Goal: Task Accomplishment & Management: Manage account settings

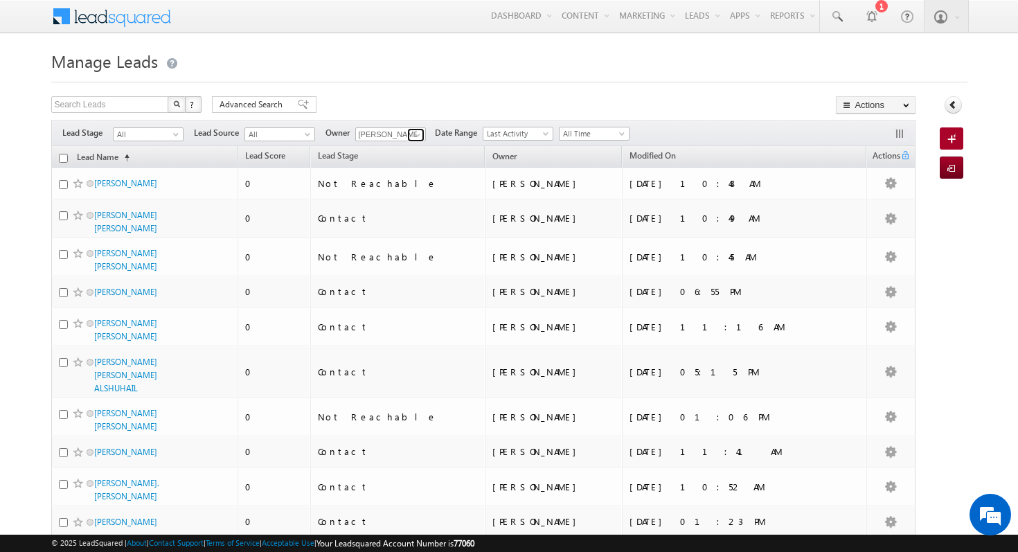
click at [417, 138] on span at bounding box center [417, 134] width 11 height 11
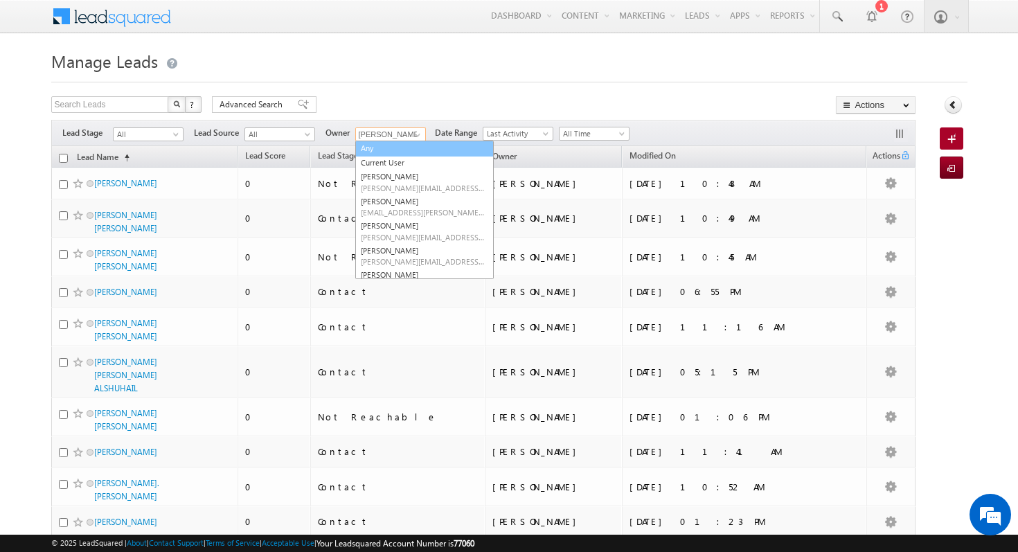
click at [396, 147] on link "Any" at bounding box center [424, 149] width 138 height 16
type input "Any"
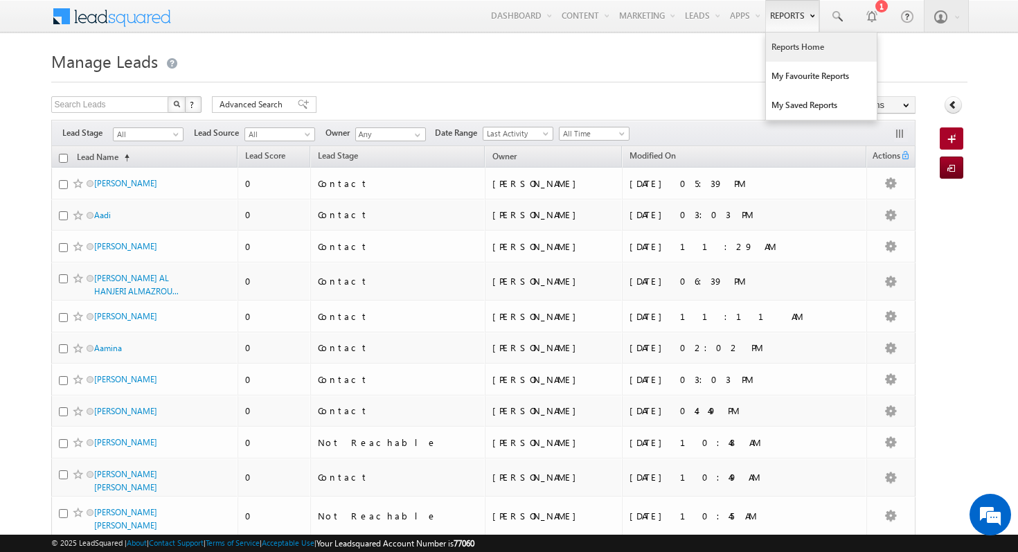
click at [825, 55] on link "Reports Home" at bounding box center [821, 47] width 111 height 29
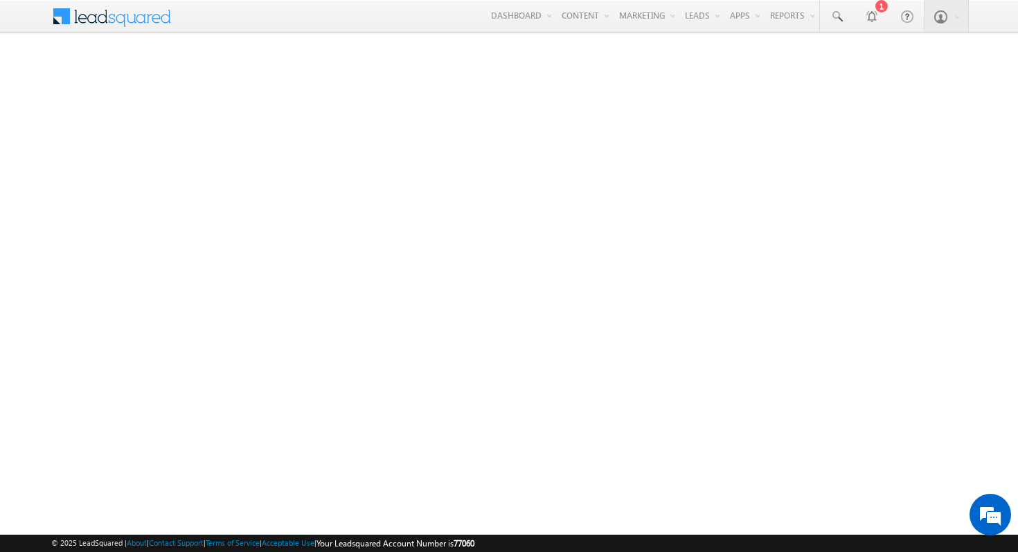
click at [124, 25] on span at bounding box center [121, 15] width 100 height 24
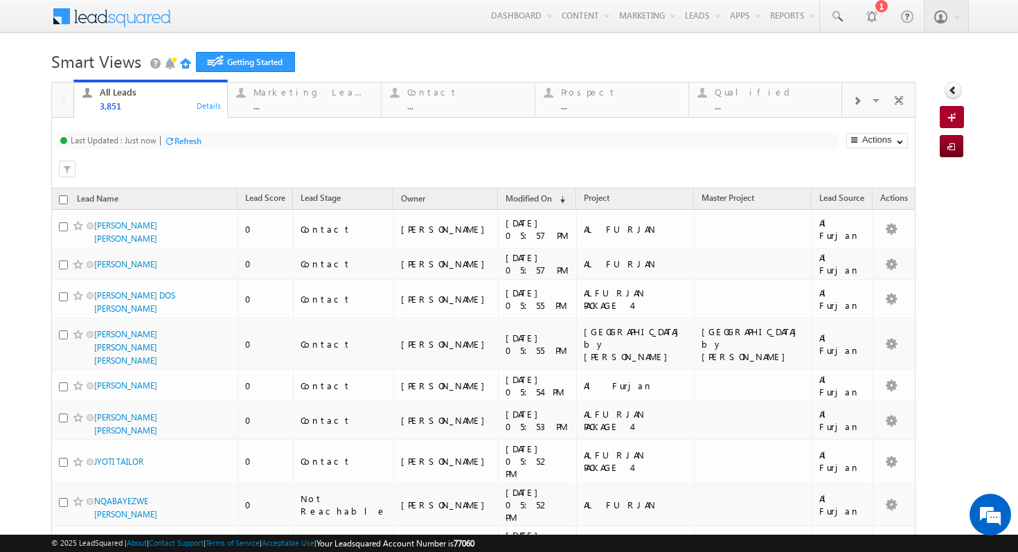
click at [179, 144] on div "Refresh" at bounding box center [187, 141] width 27 height 10
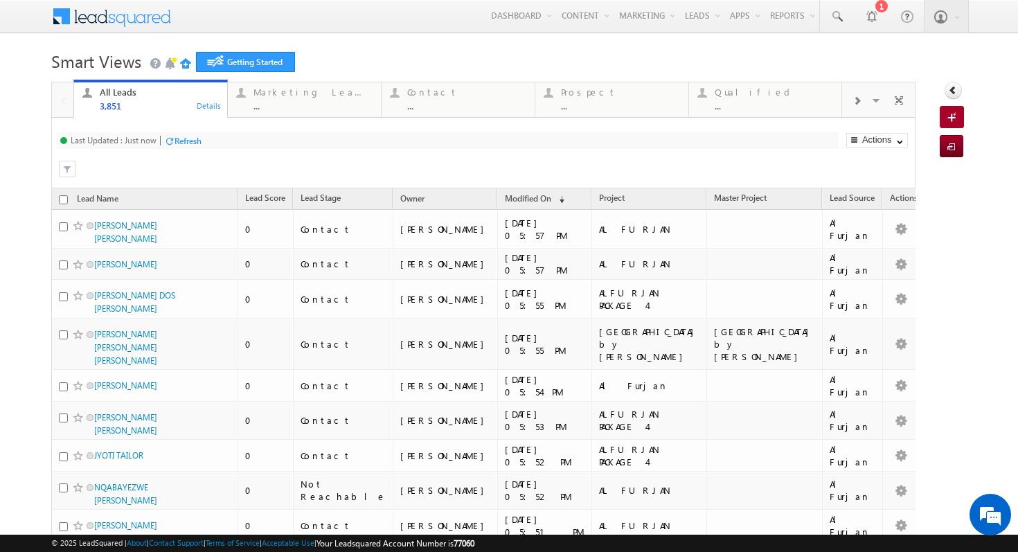
click at [177, 138] on div "Refresh" at bounding box center [187, 141] width 27 height 10
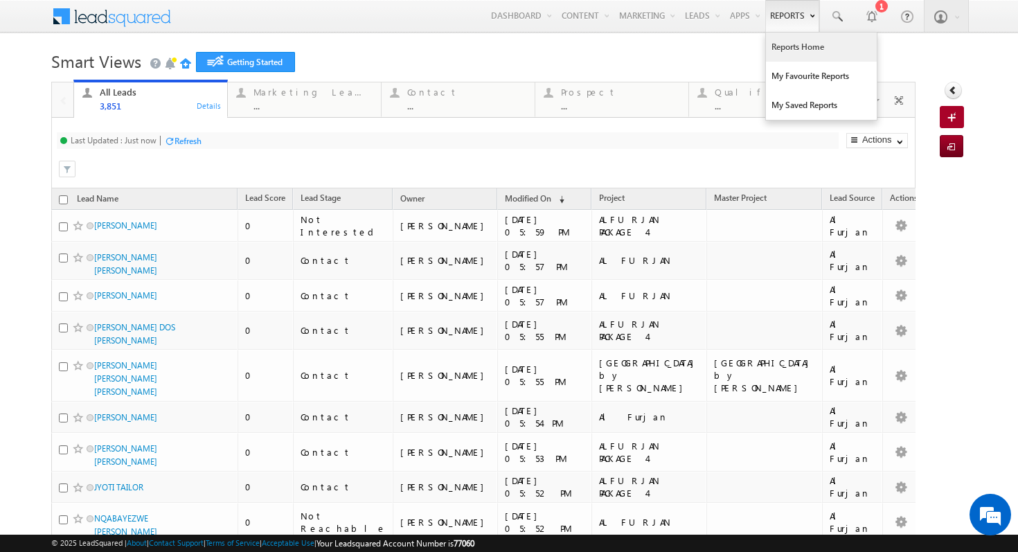
click at [794, 52] on link "Reports Home" at bounding box center [821, 47] width 111 height 29
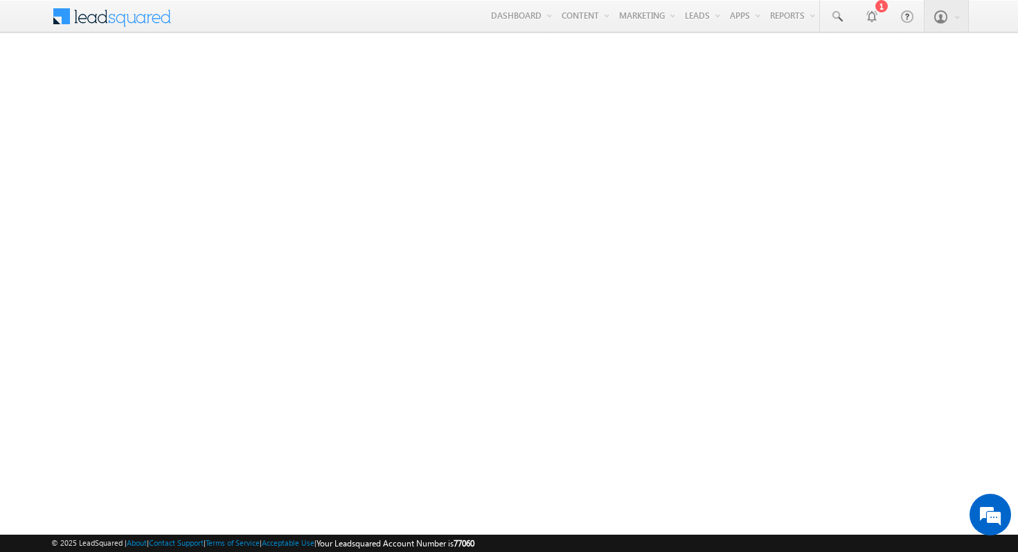
click at [92, 30] on span at bounding box center [114, 17] width 127 height 34
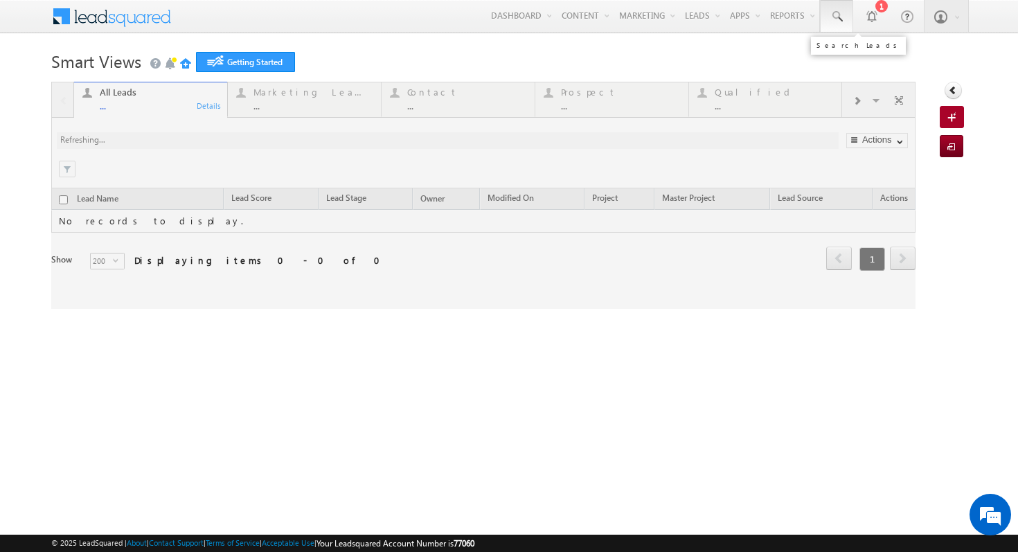
click at [831, 18] on span at bounding box center [836, 17] width 14 height 14
click at [907, 53] on input "text" at bounding box center [911, 54] width 188 height 17
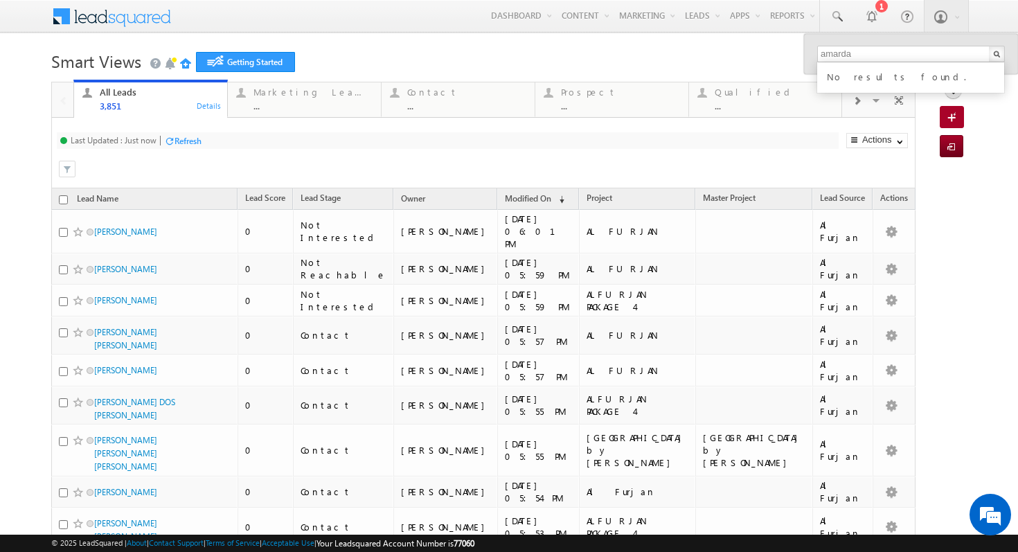
click at [923, 43] on div "amarda No results found." at bounding box center [911, 54] width 214 height 40
click at [924, 54] on input "amarda" at bounding box center [911, 54] width 188 height 17
type input "a"
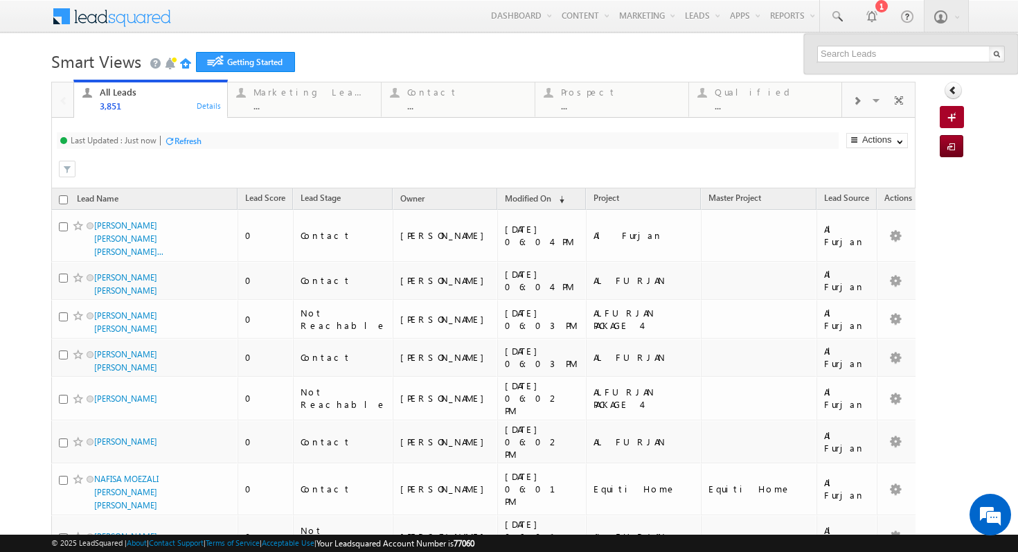
click at [541, 48] on h1 "Smart Views Getting Started" at bounding box center [509, 59] width 916 height 27
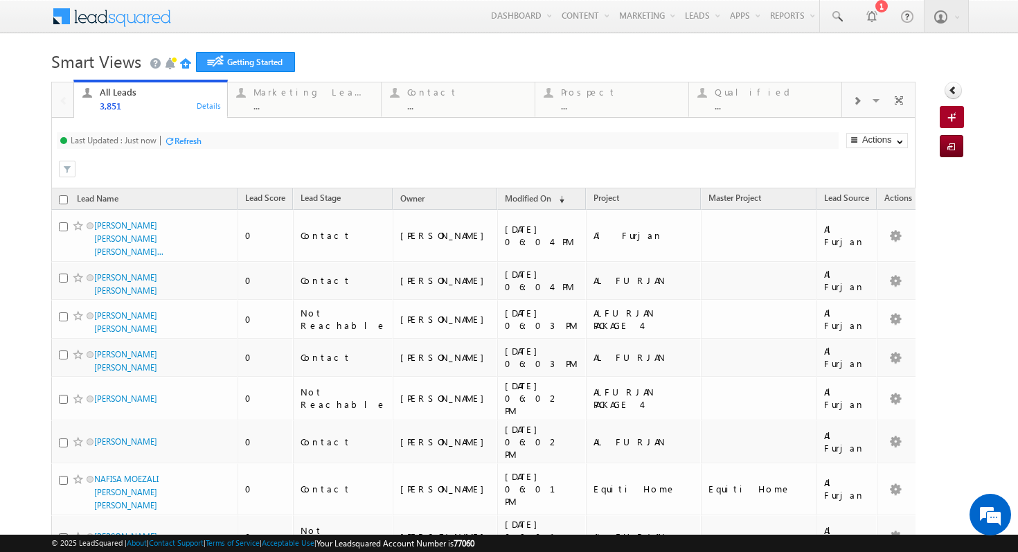
click at [64, 200] on input "checkbox" at bounding box center [63, 199] width 9 height 9
checkbox input "true"
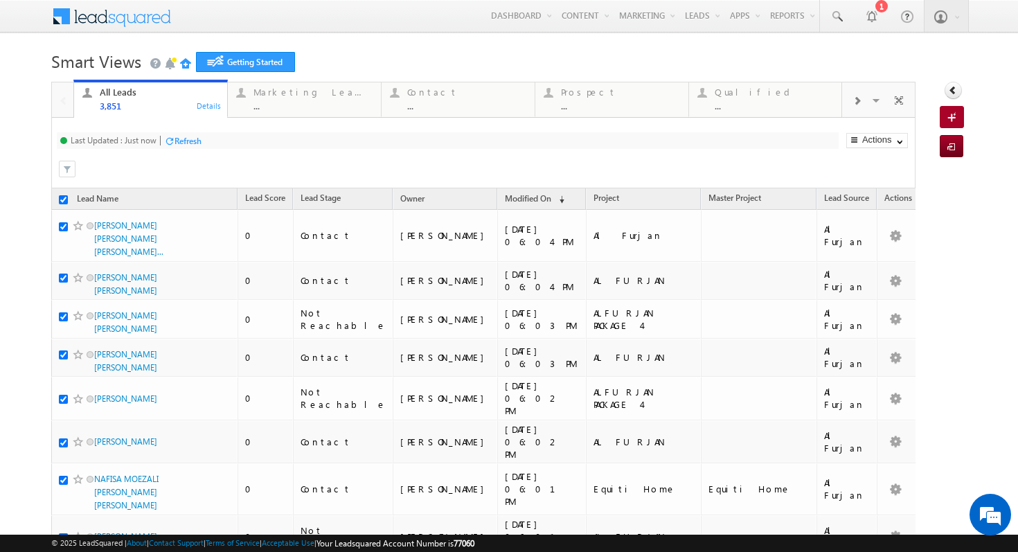
checkbox input "true"
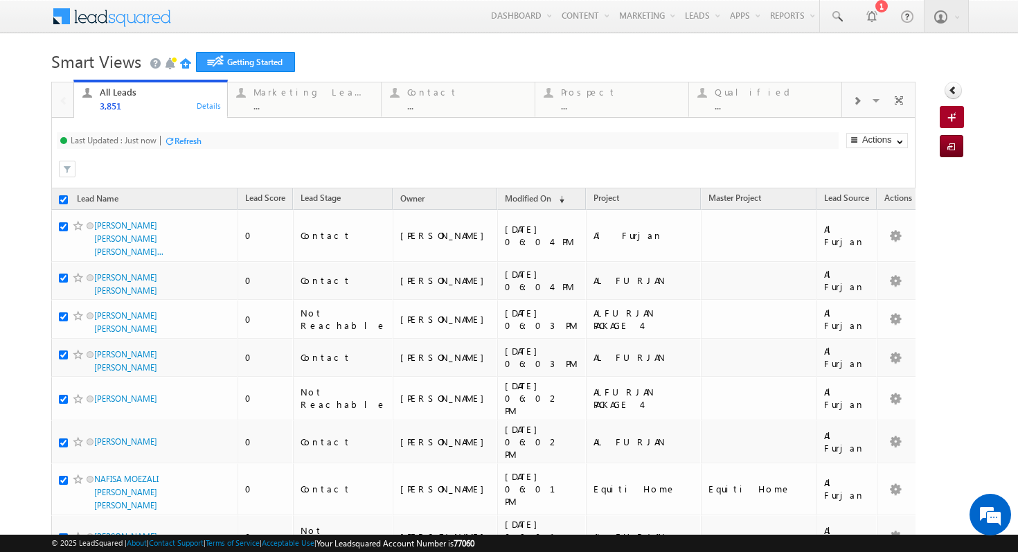
checkbox input "true"
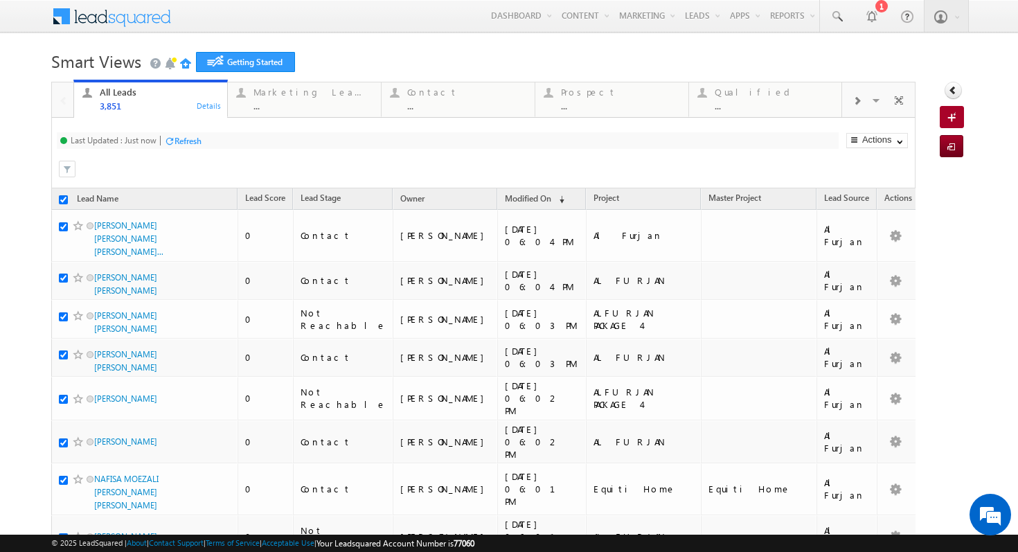
checkbox input "true"
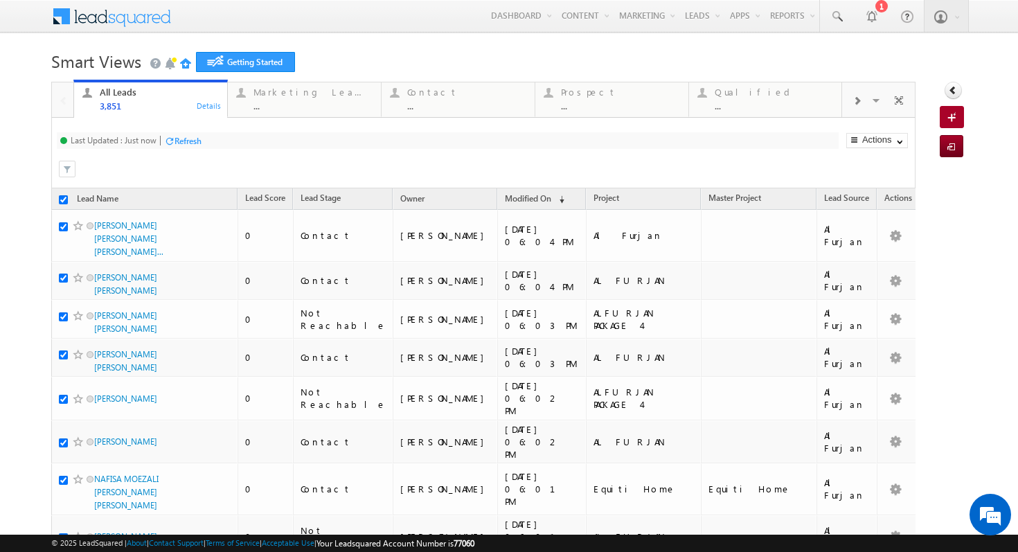
checkbox input "true"
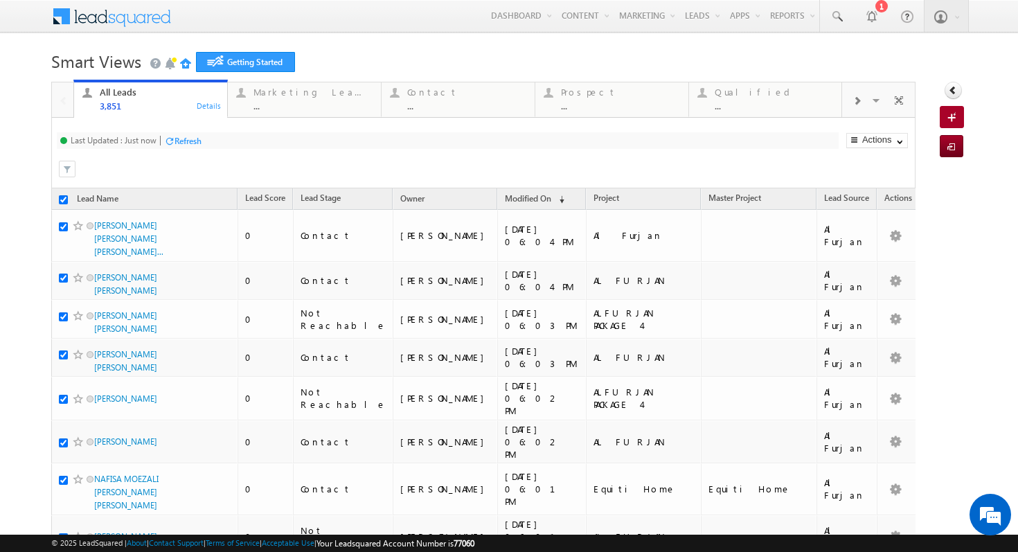
checkbox input "true"
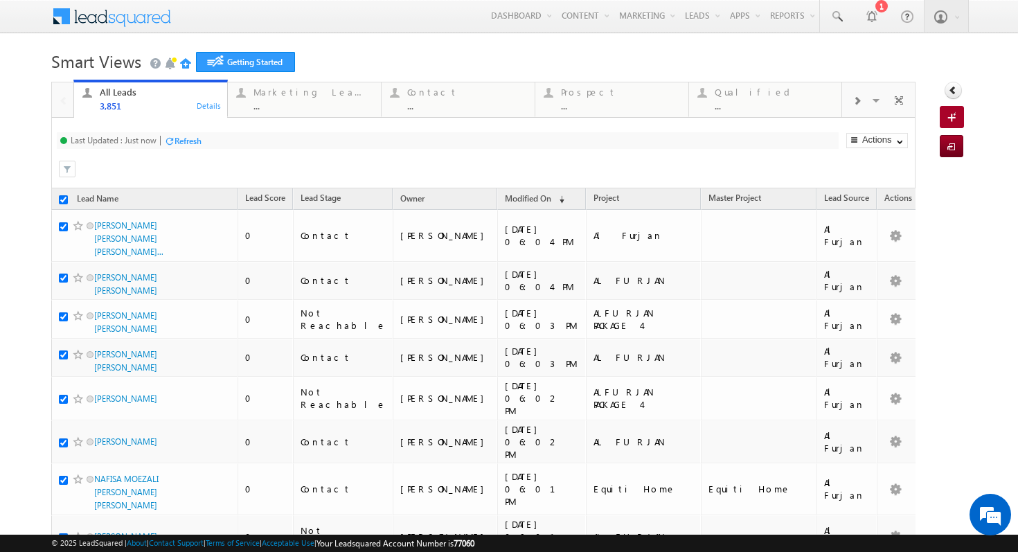
checkbox input "true"
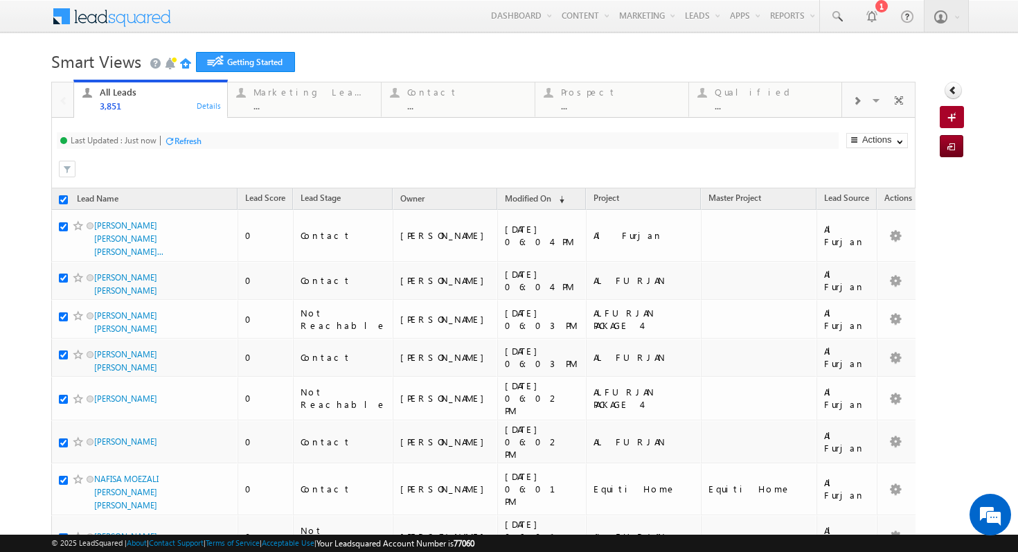
checkbox input "true"
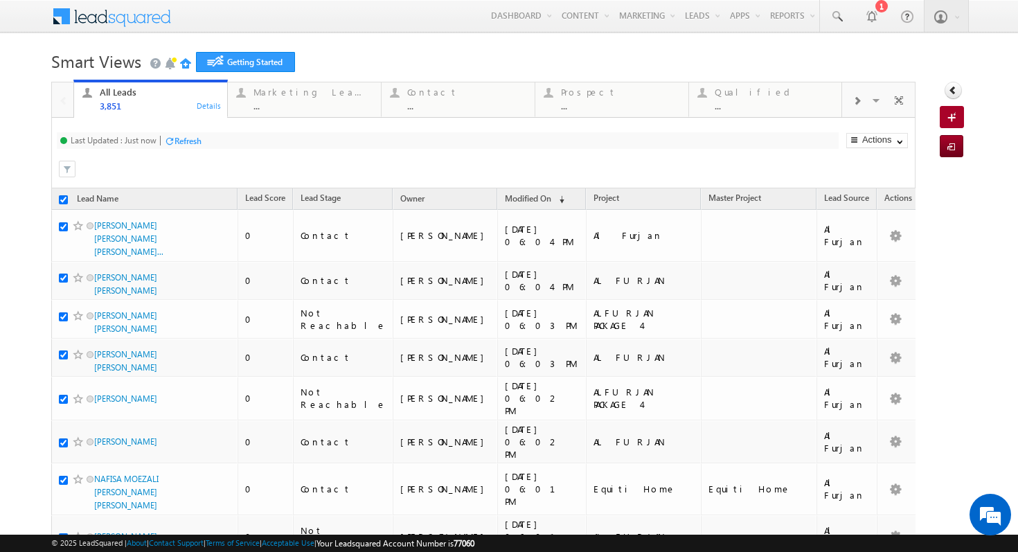
checkbox input "true"
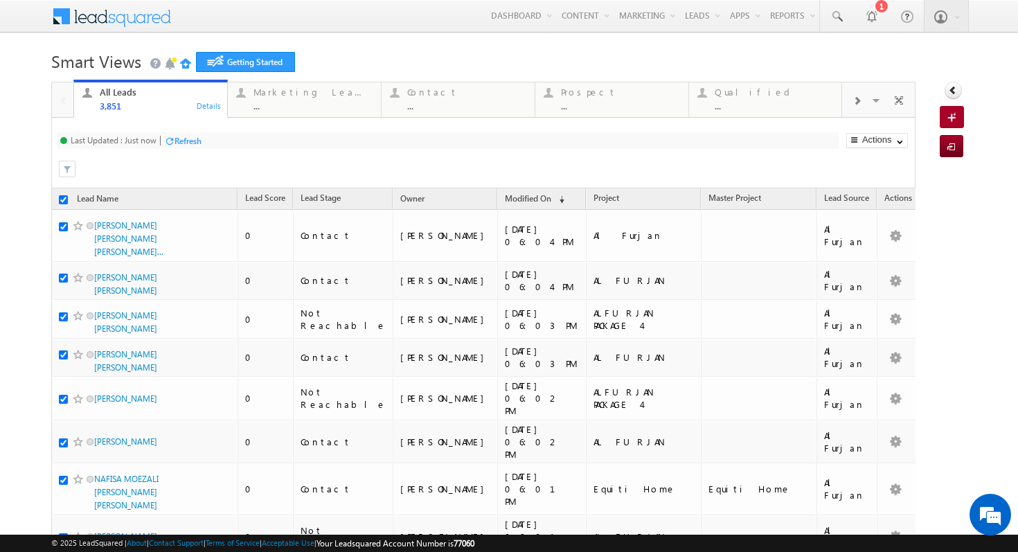
checkbox input "true"
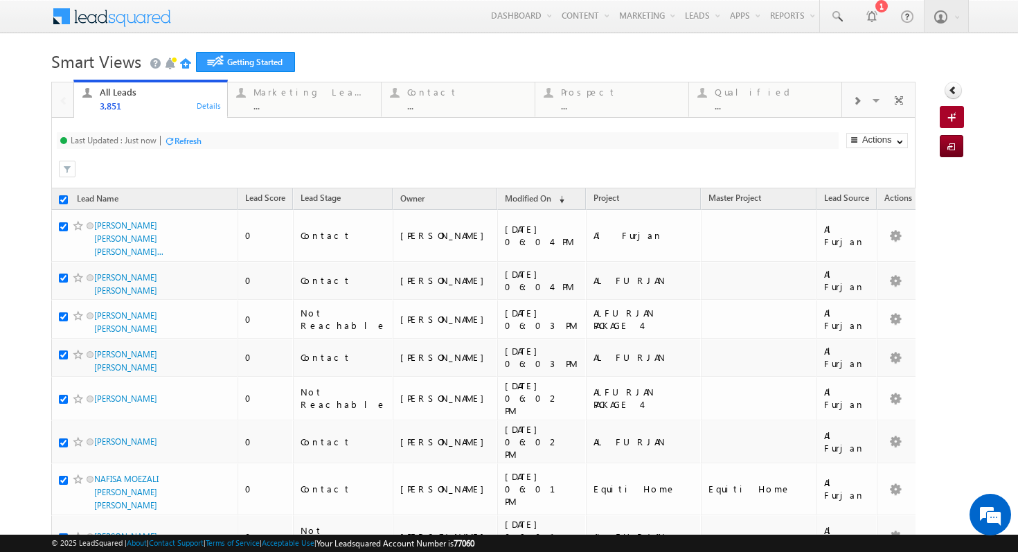
checkbox input "true"
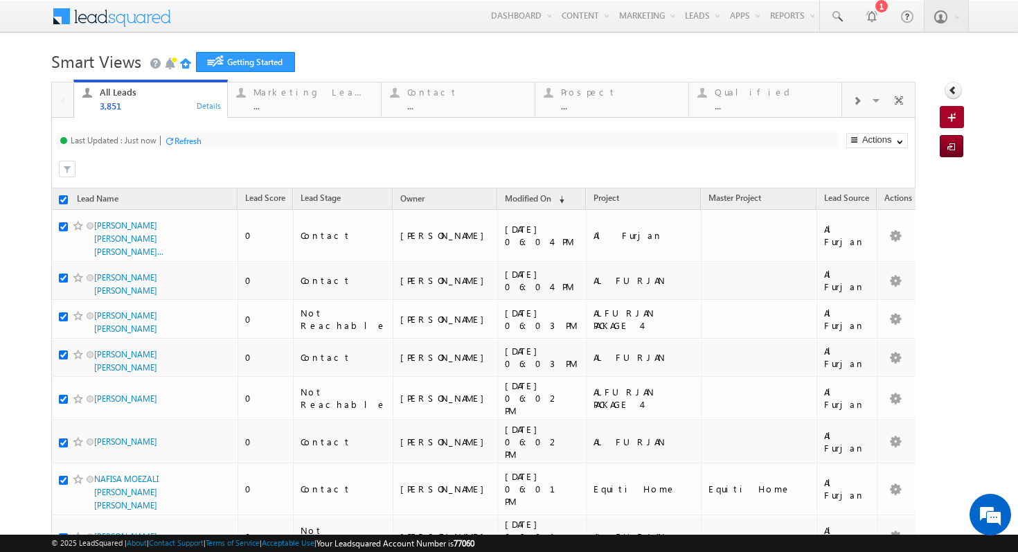
checkbox input "true"
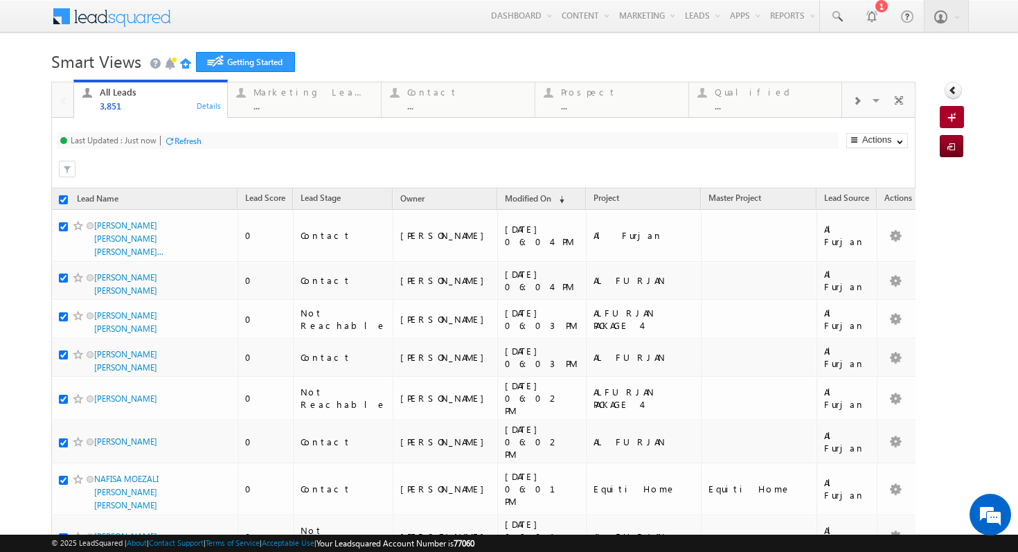
checkbox input "true"
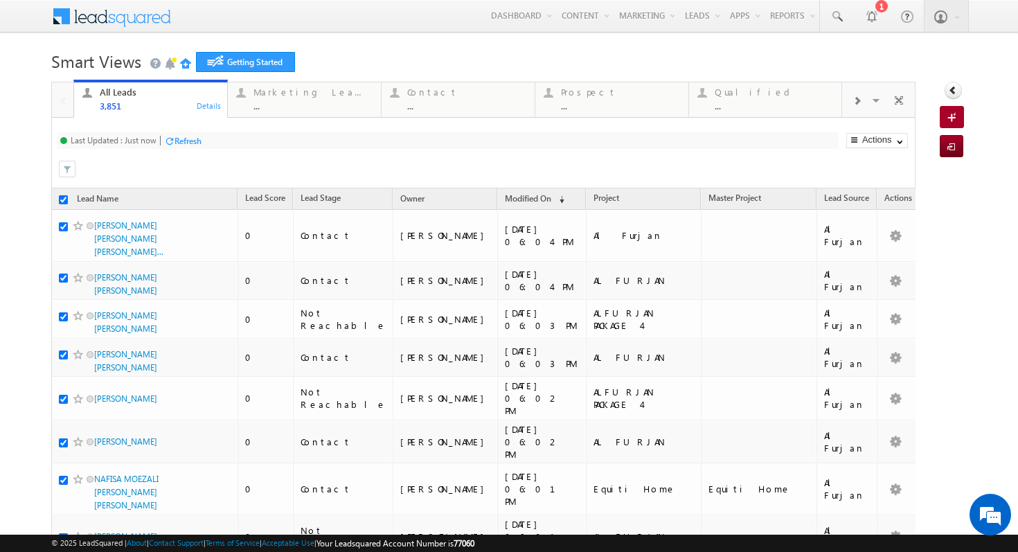
checkbox input "true"
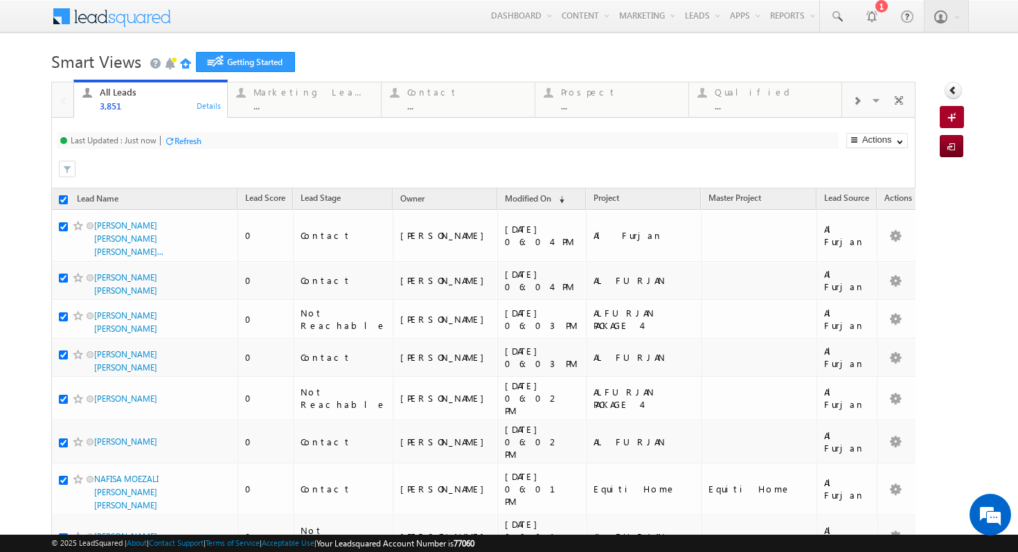
checkbox input "true"
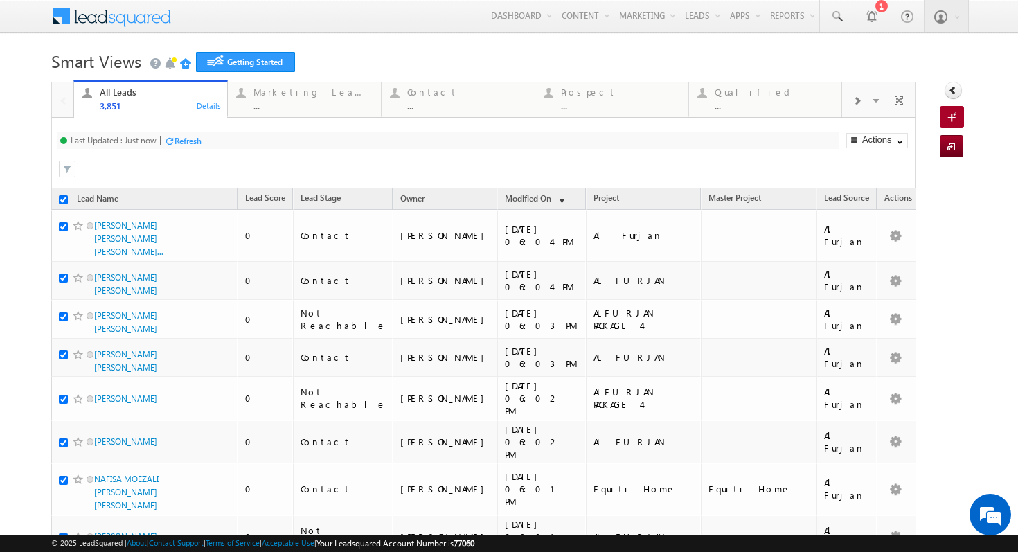
checkbox input "true"
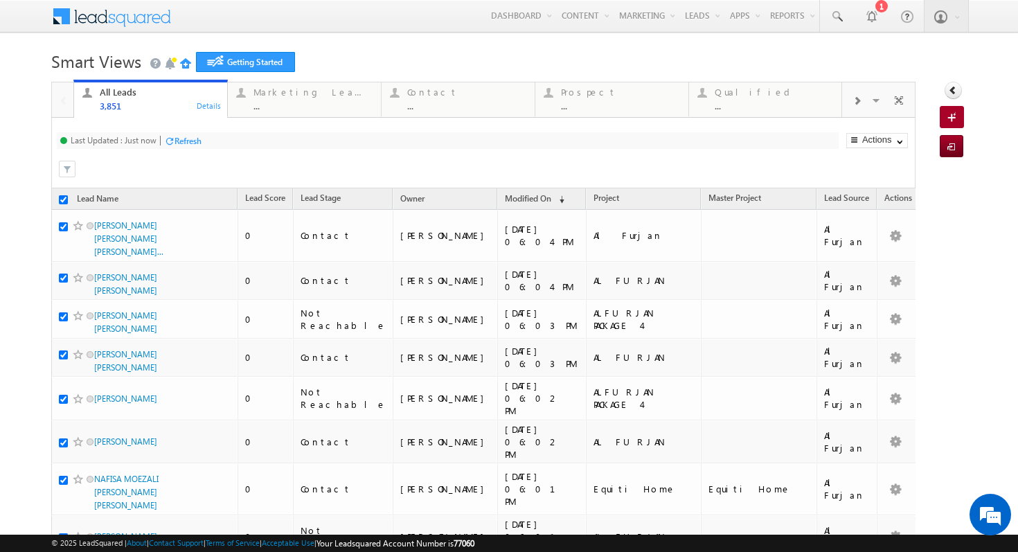
checkbox input "true"
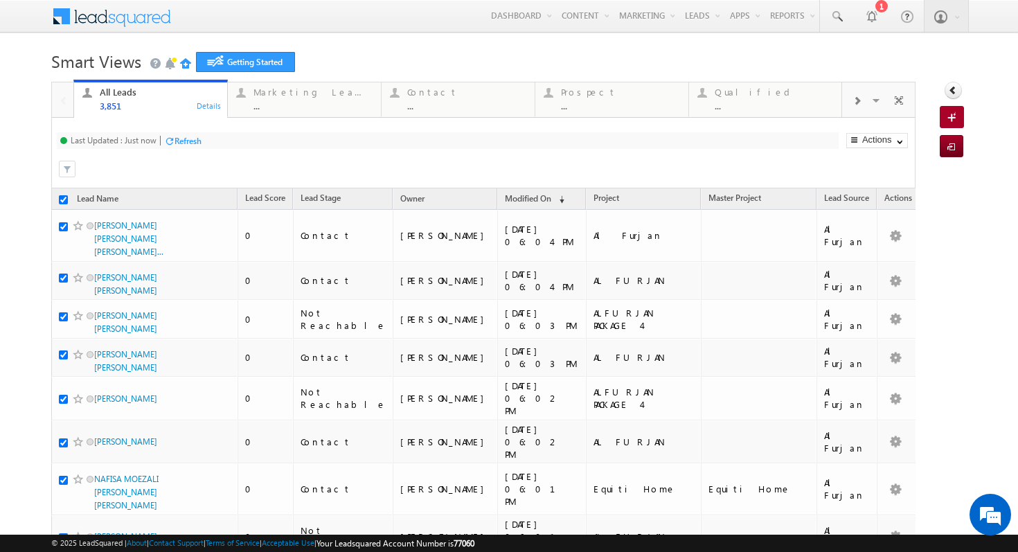
checkbox input "true"
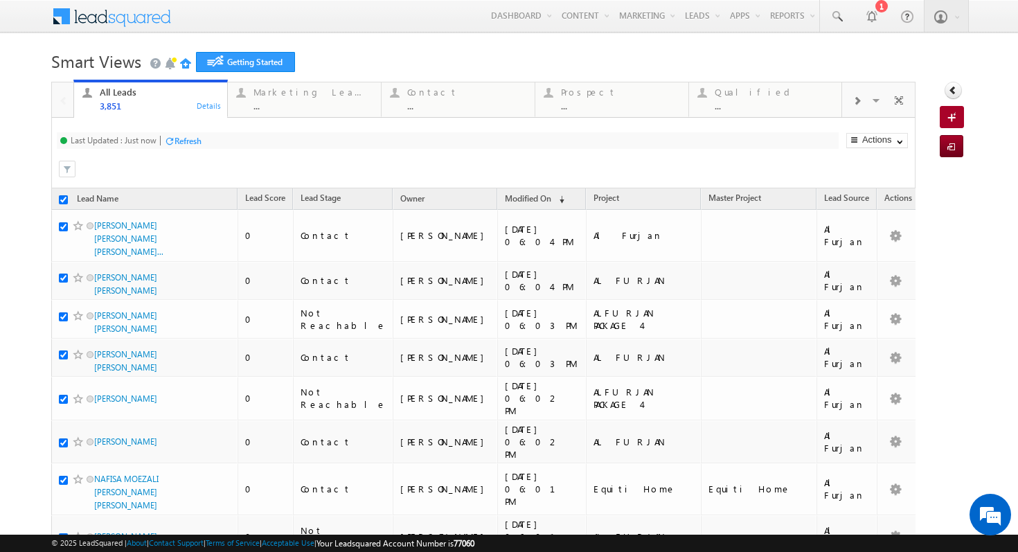
checkbox input "true"
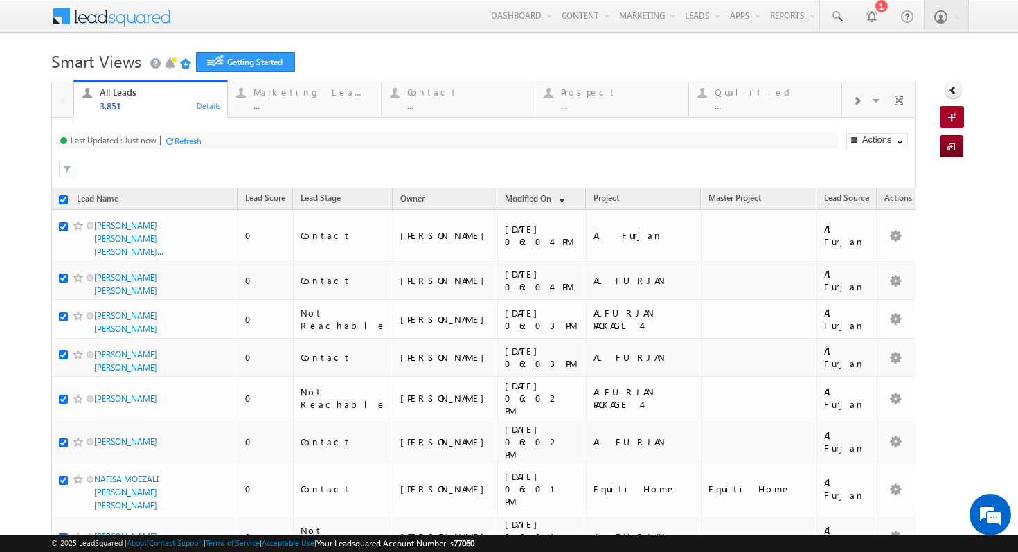
checkbox input "true"
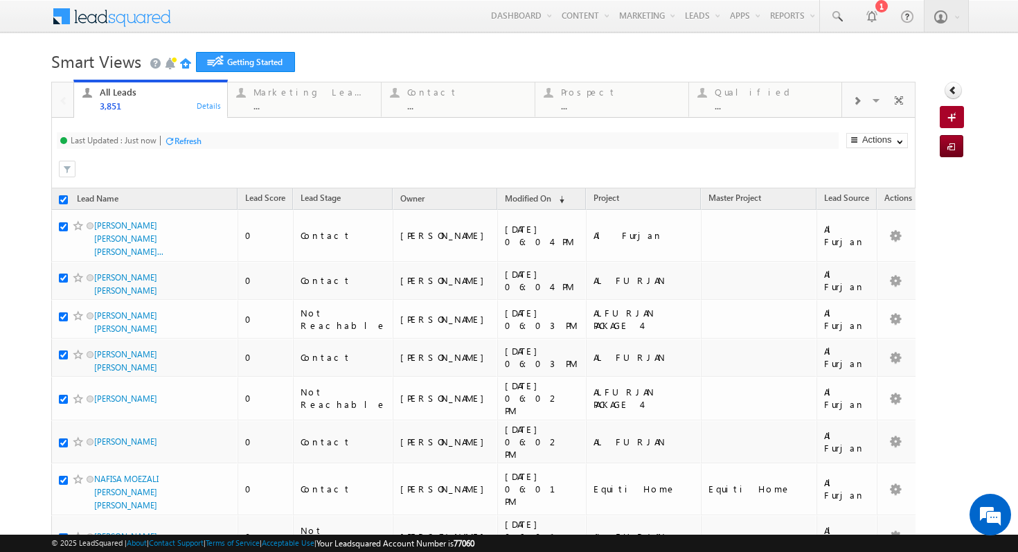
checkbox input "true"
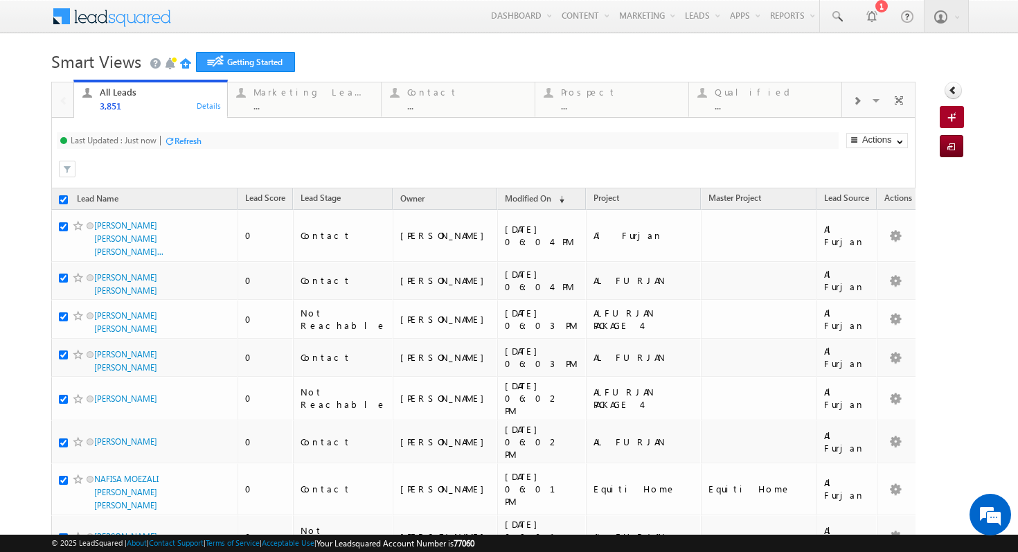
checkbox input "true"
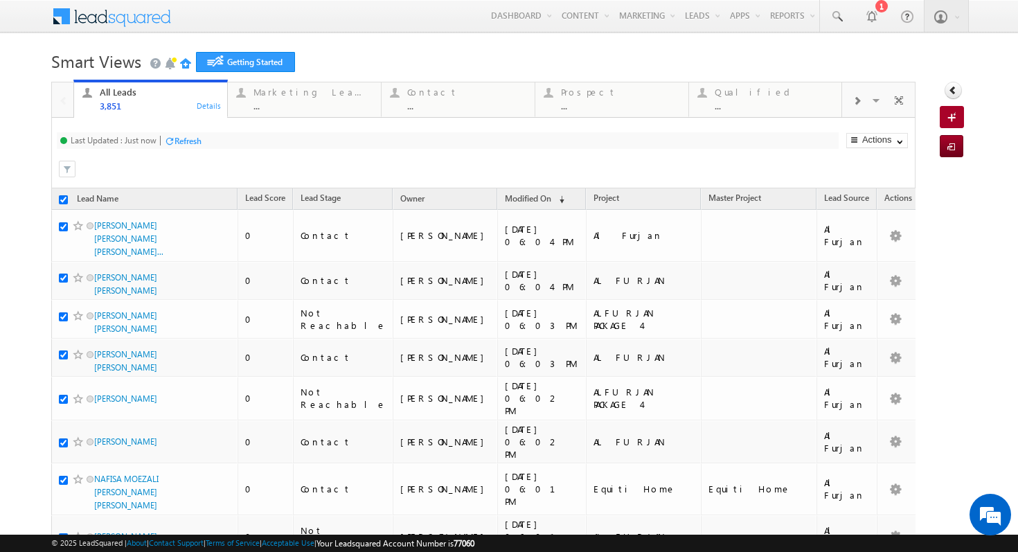
checkbox input "true"
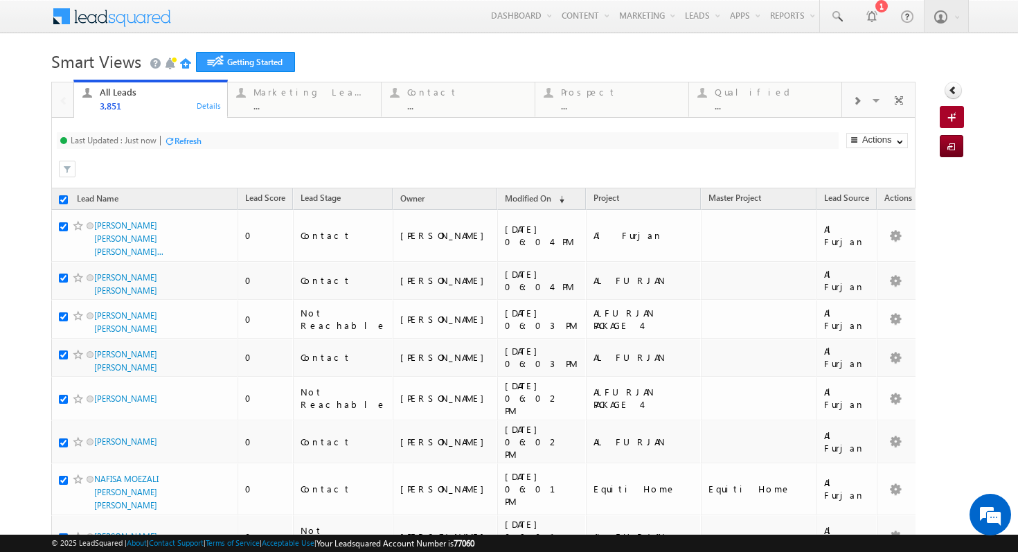
checkbox input "true"
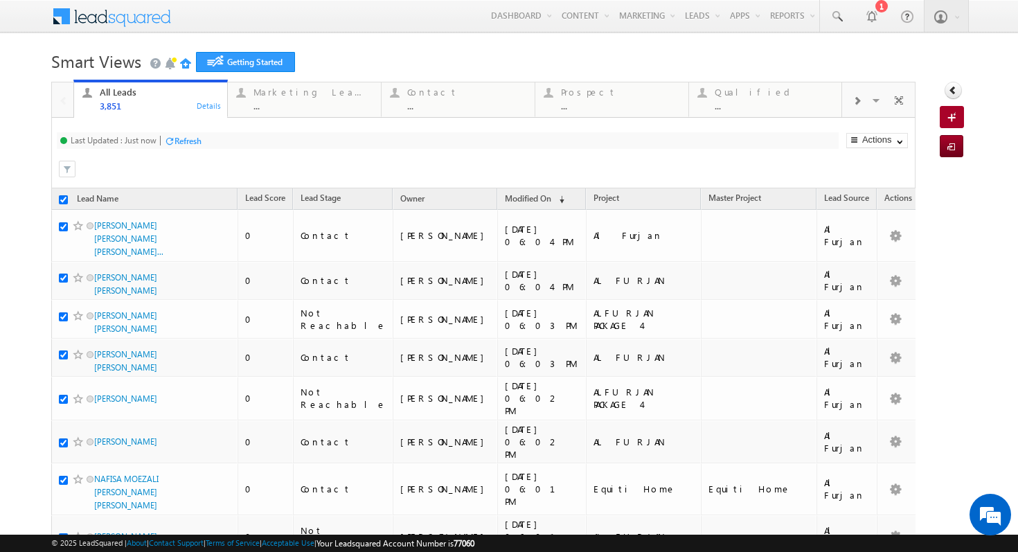
checkbox input "true"
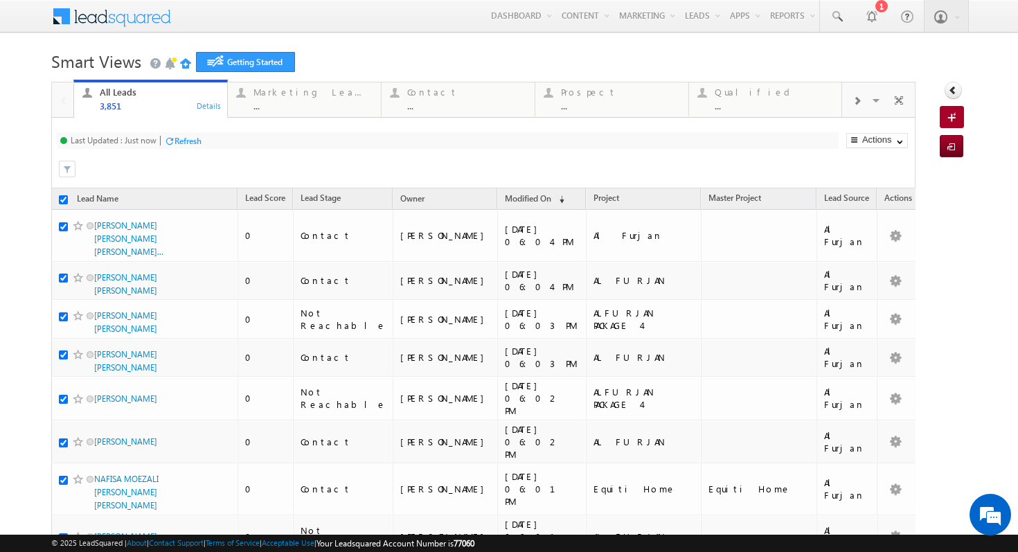
checkbox input "true"
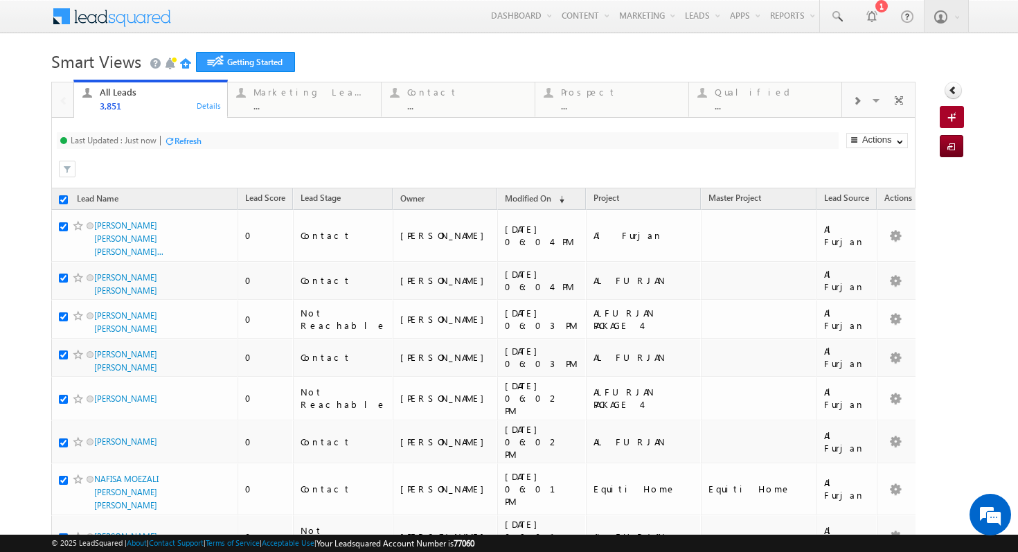
checkbox input "true"
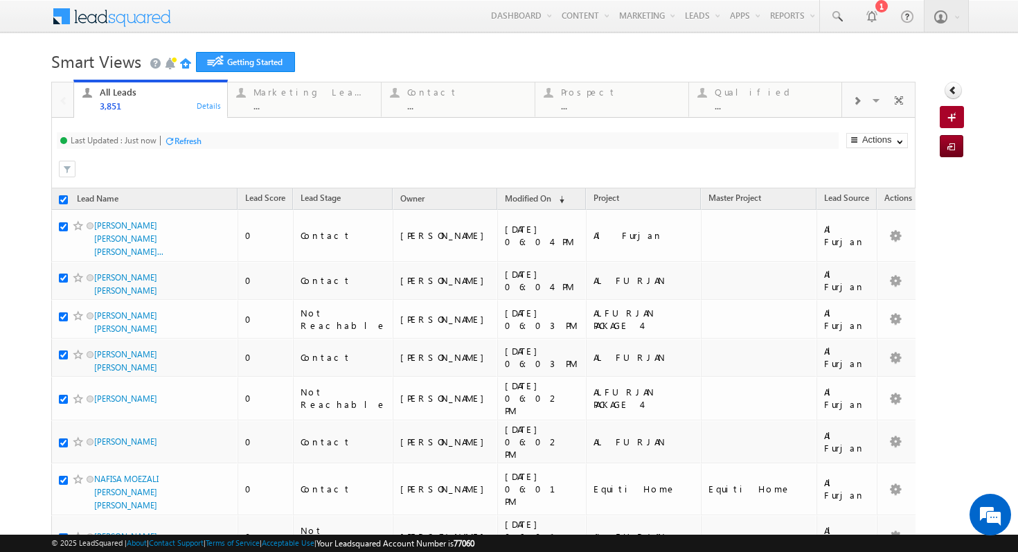
checkbox input "true"
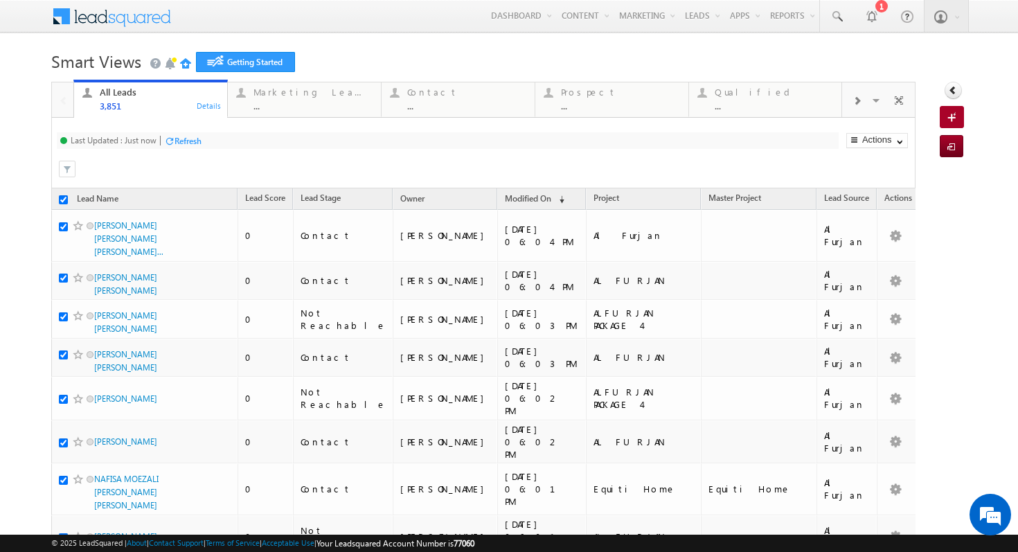
checkbox input "true"
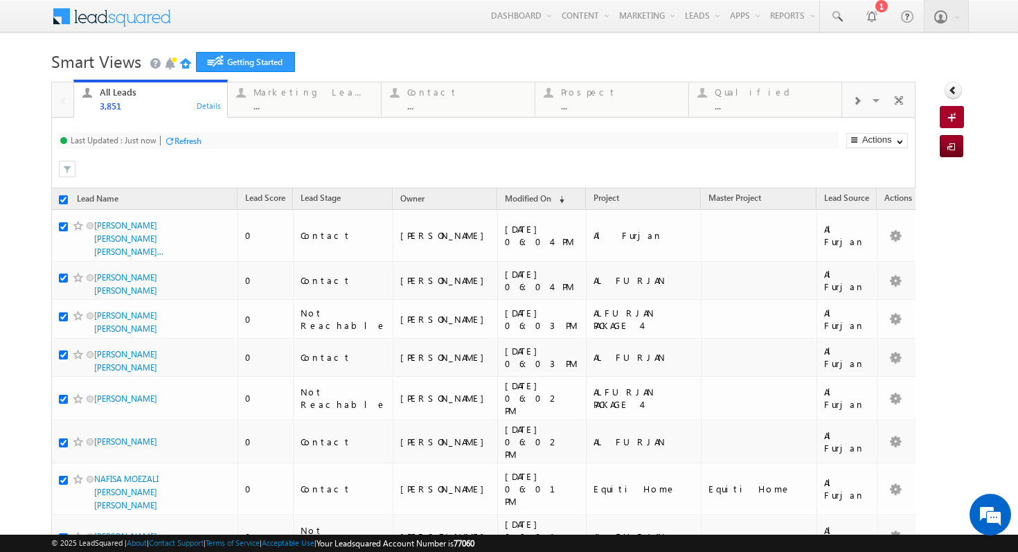
checkbox input "true"
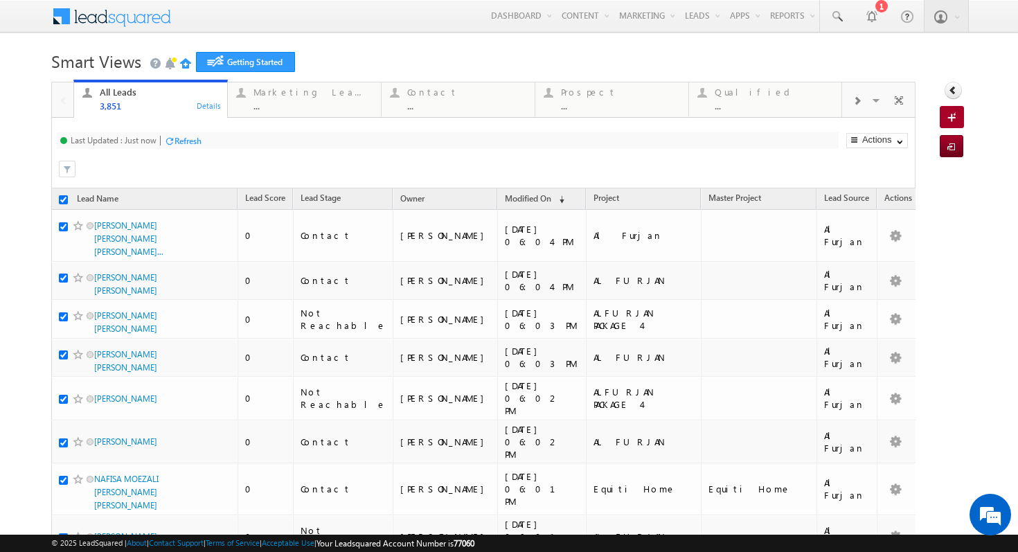
checkbox input "true"
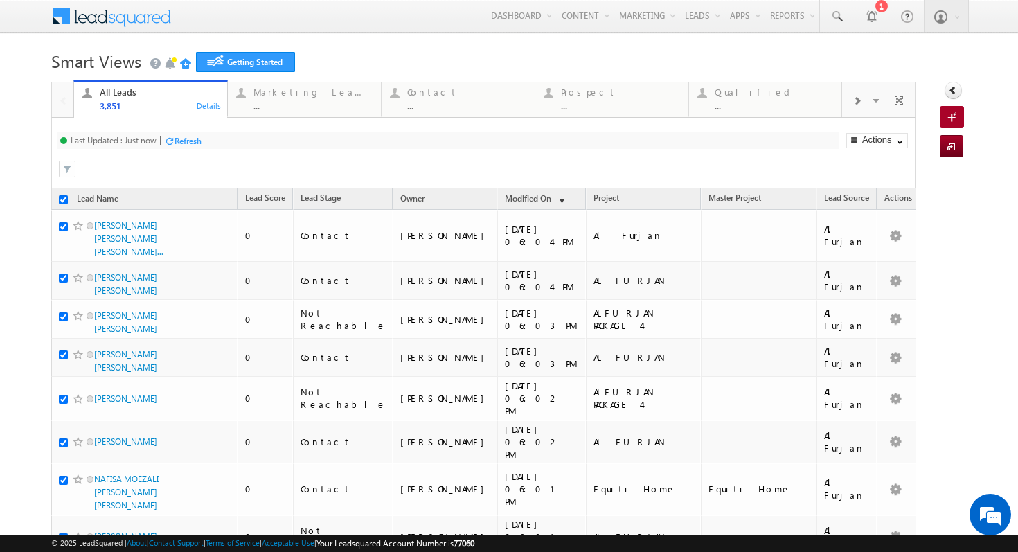
checkbox input "true"
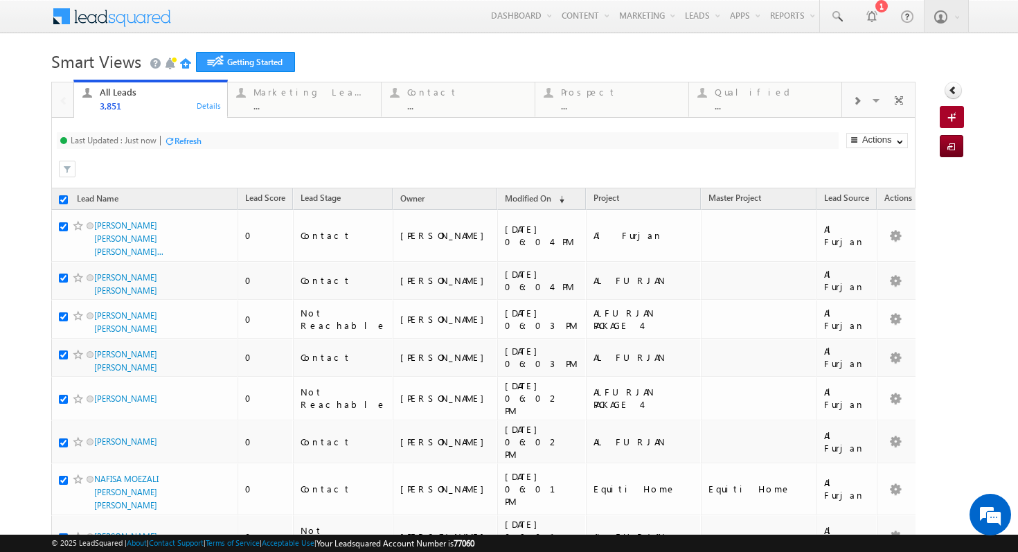
checkbox input "true"
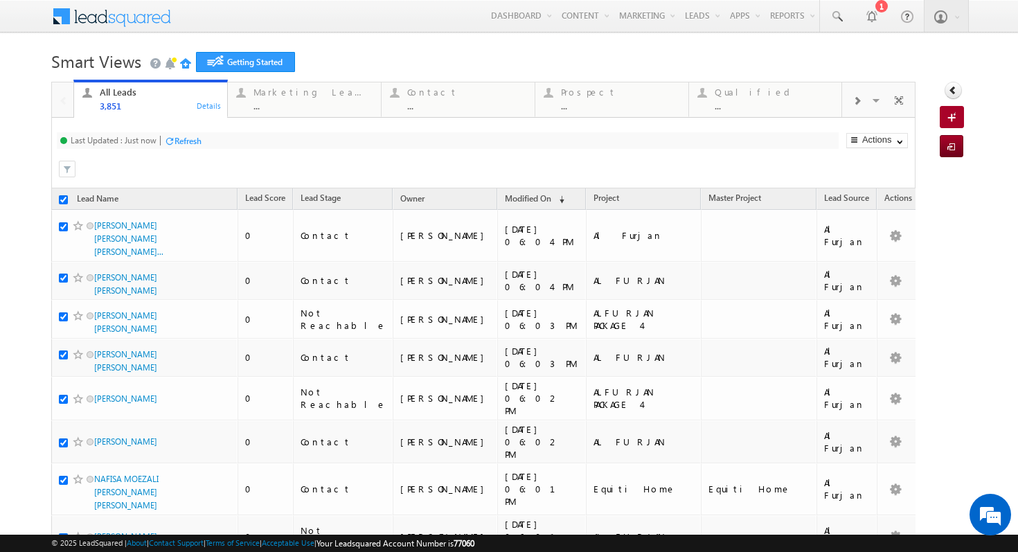
checkbox input "true"
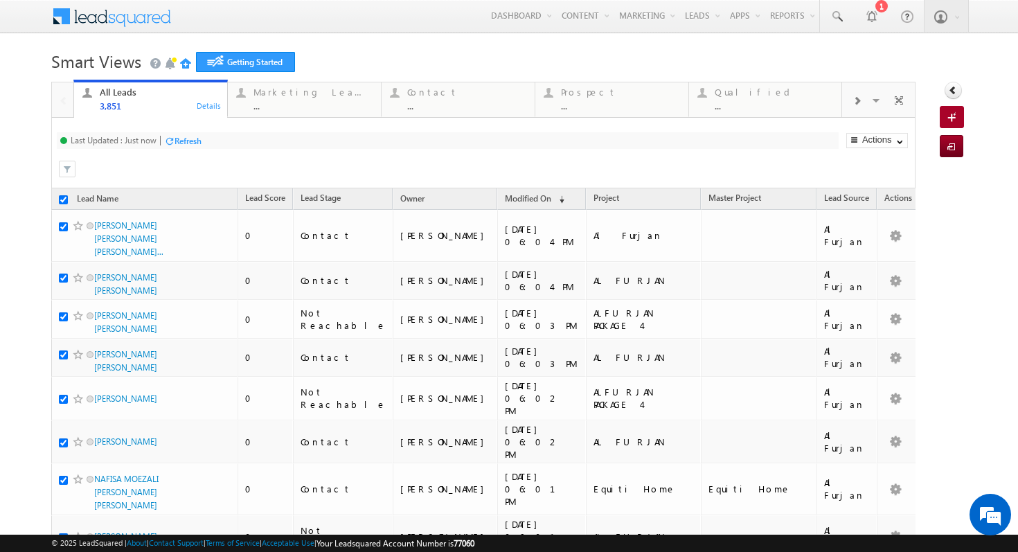
checkbox input "true"
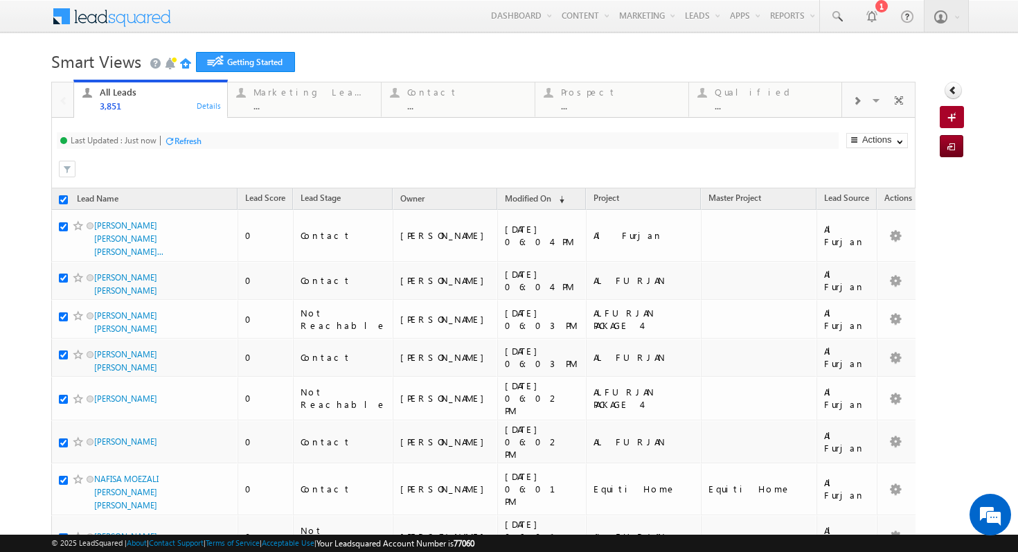
checkbox input "true"
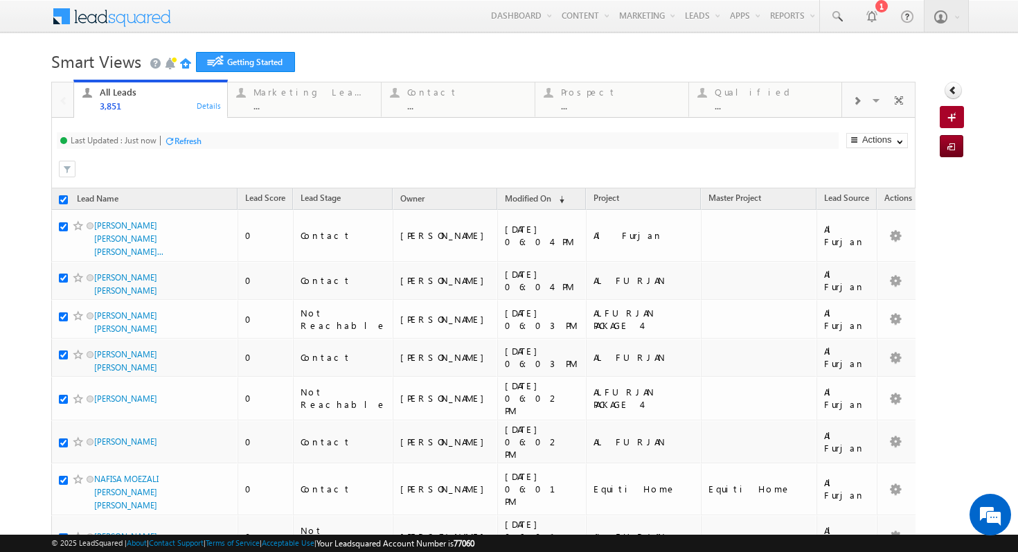
checkbox input "true"
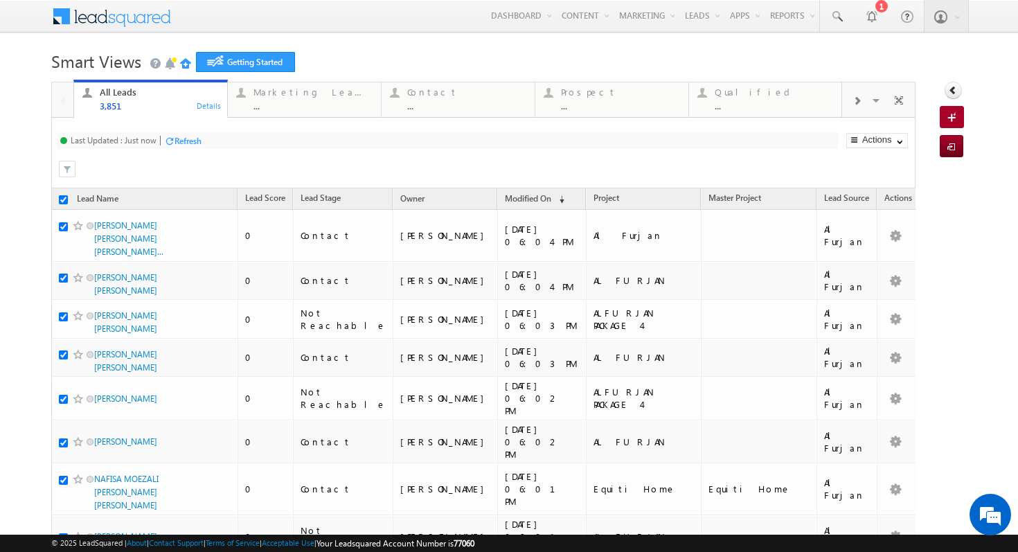
checkbox input "true"
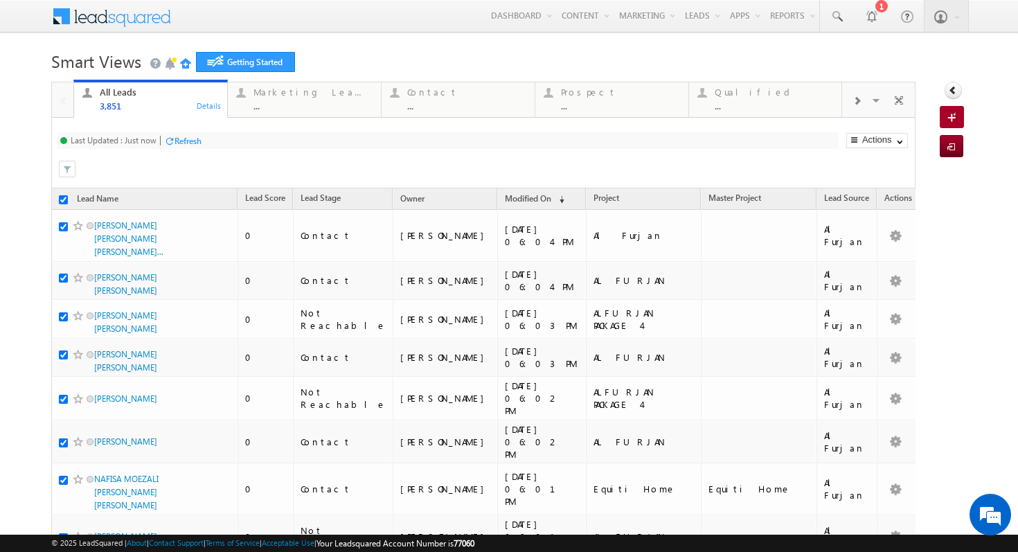
checkbox input "true"
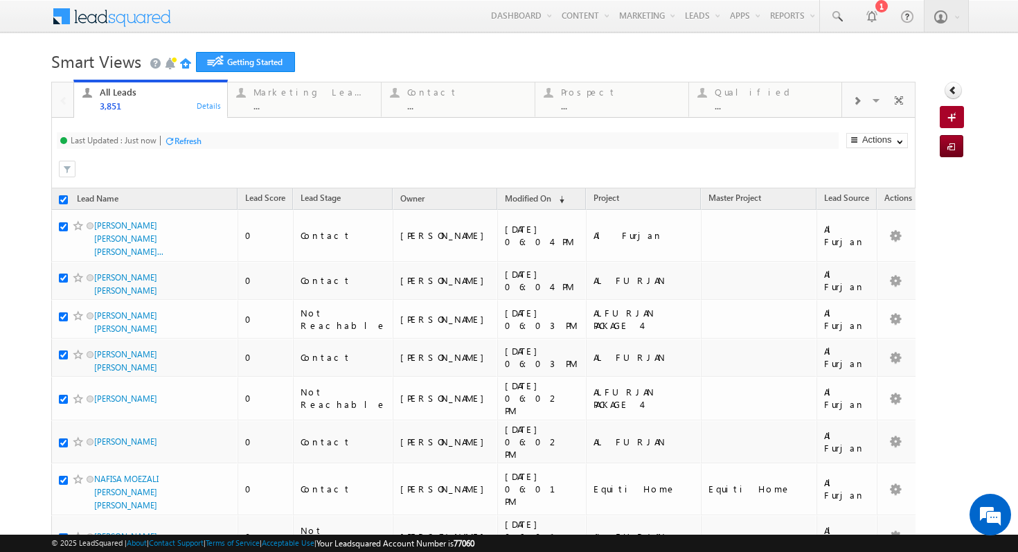
checkbox input "true"
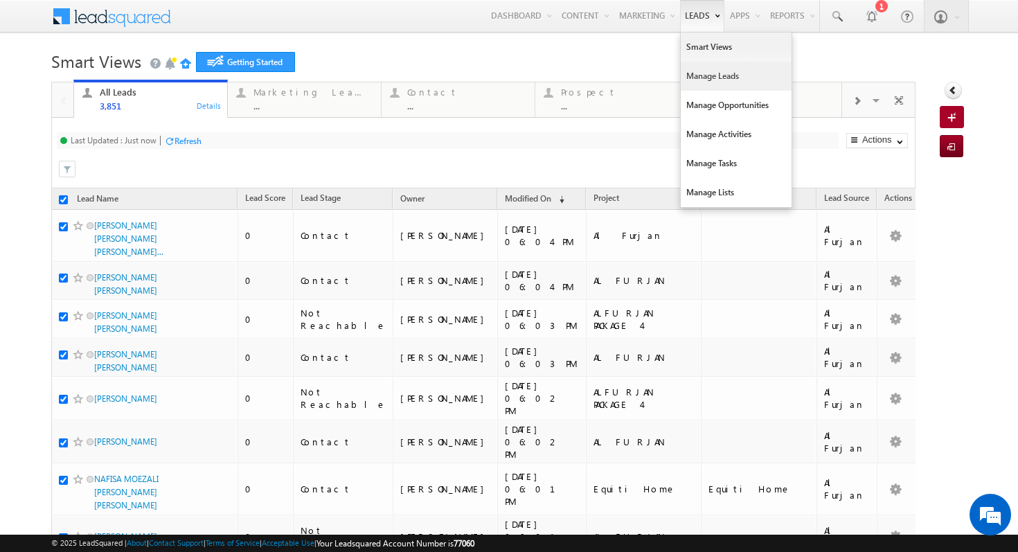
click at [691, 76] on link "Manage Leads" at bounding box center [736, 76] width 111 height 29
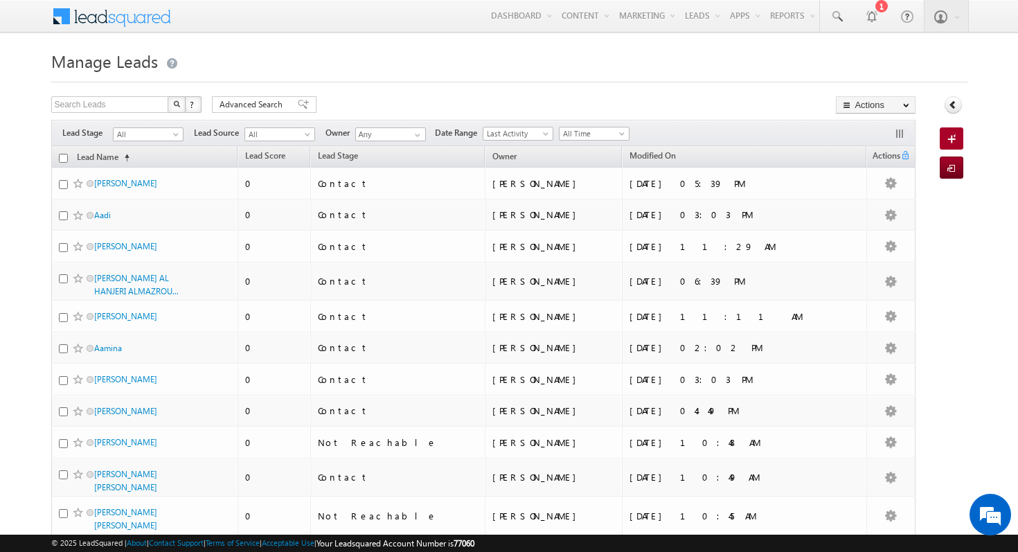
click at [63, 160] on input "checkbox" at bounding box center [63, 158] width 9 height 9
checkbox input "true"
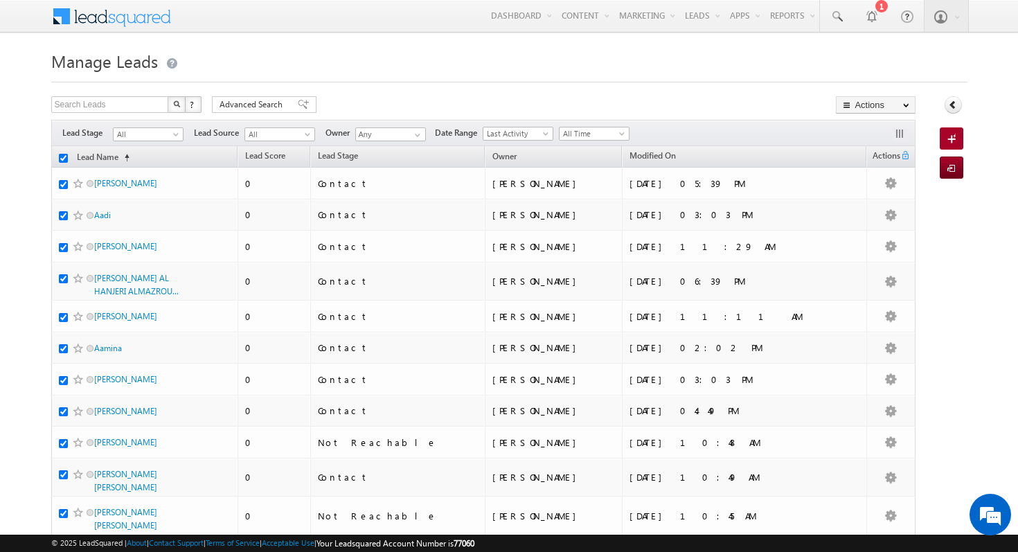
checkbox input "true"
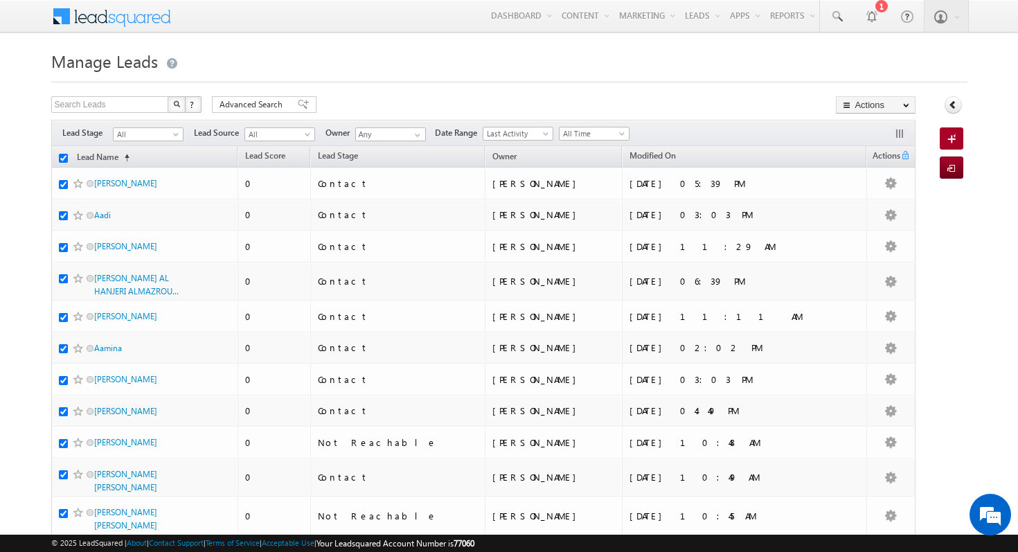
checkbox input "true"
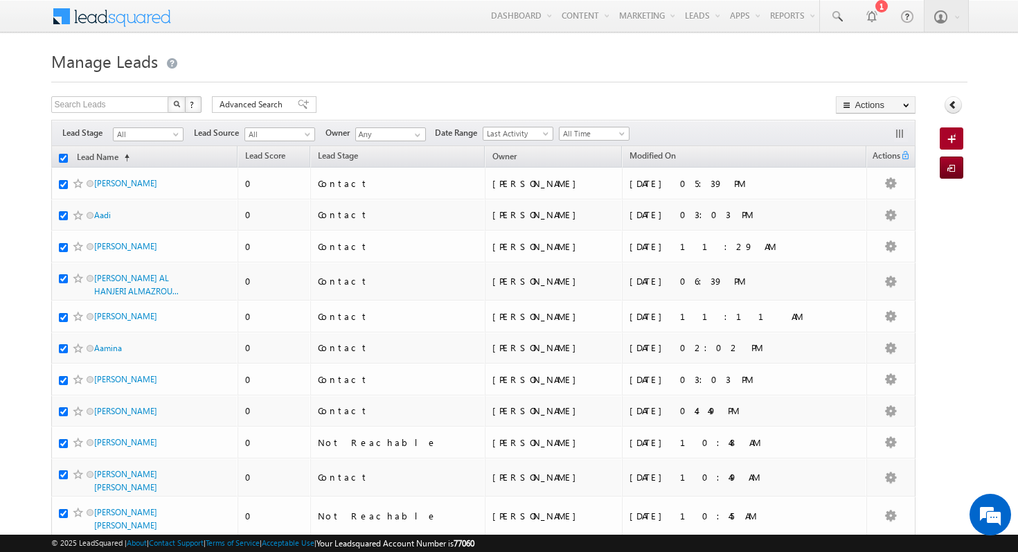
checkbox input "true"
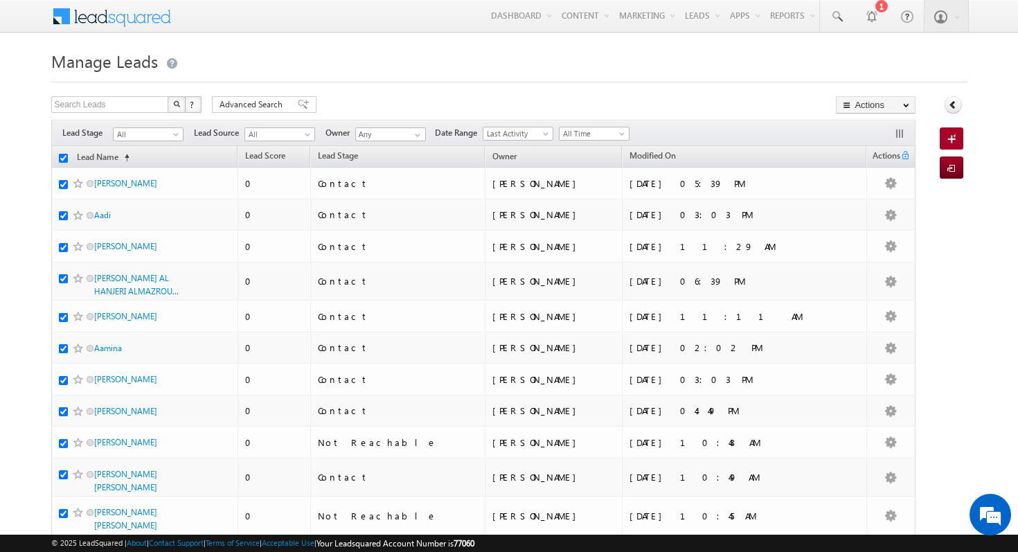
checkbox input "true"
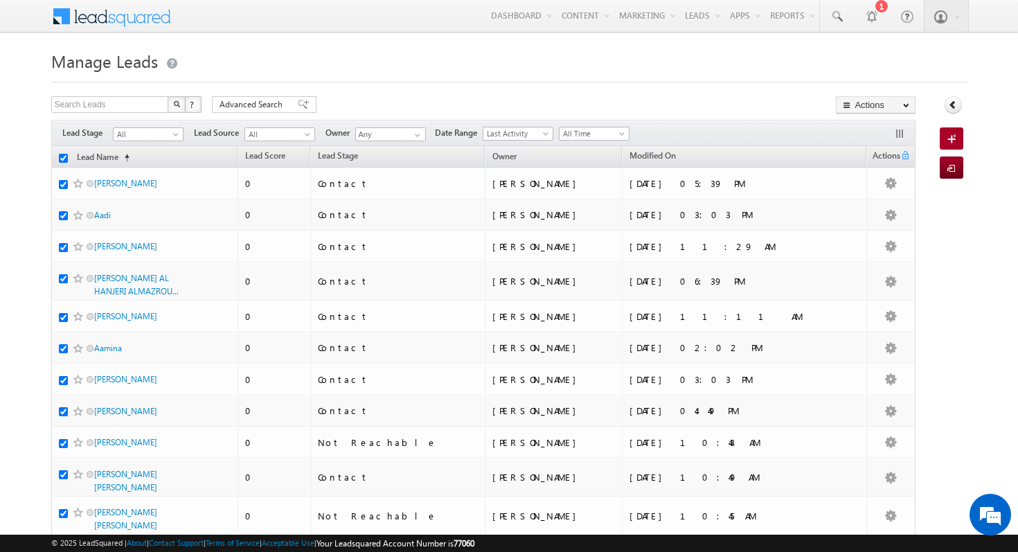
checkbox input "true"
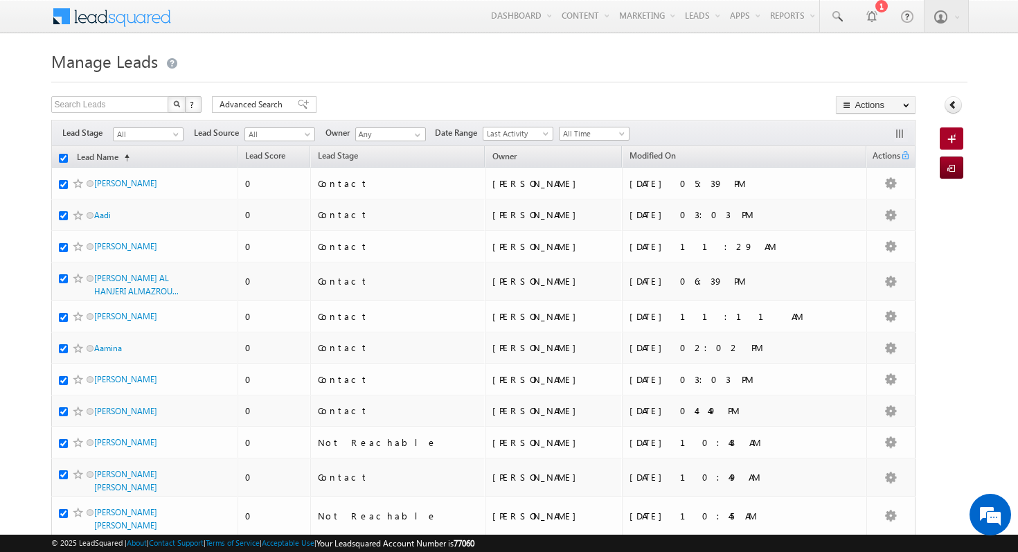
checkbox input "true"
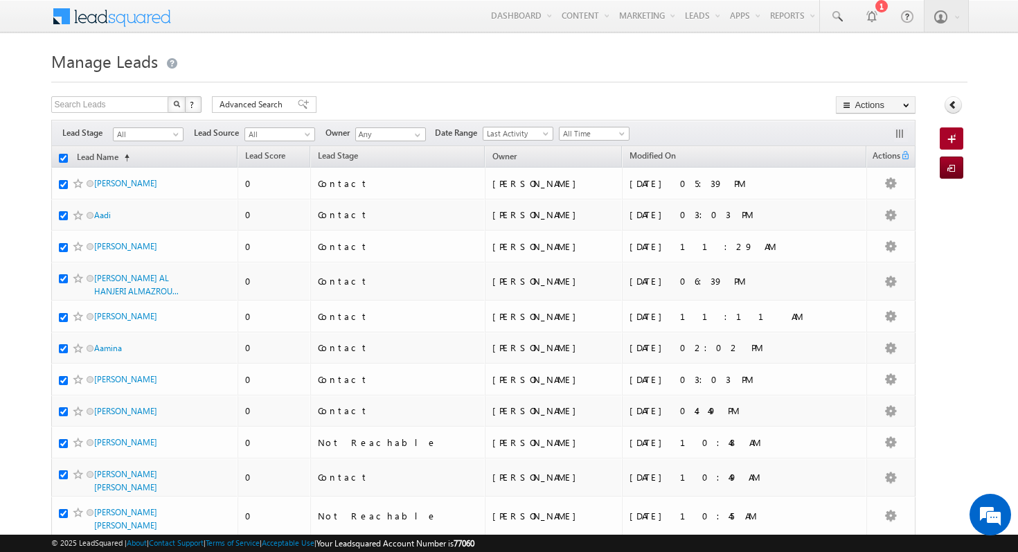
checkbox input "true"
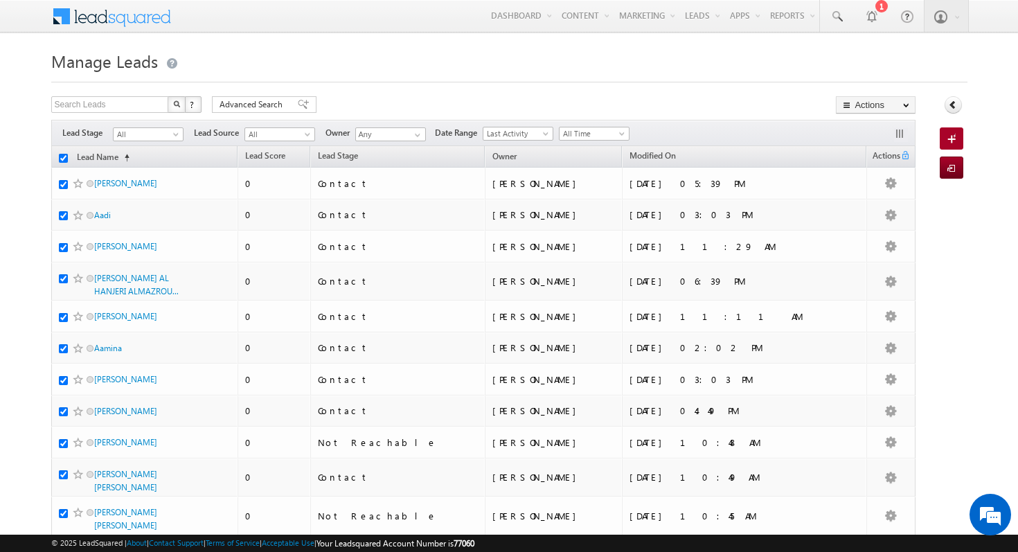
checkbox input "true"
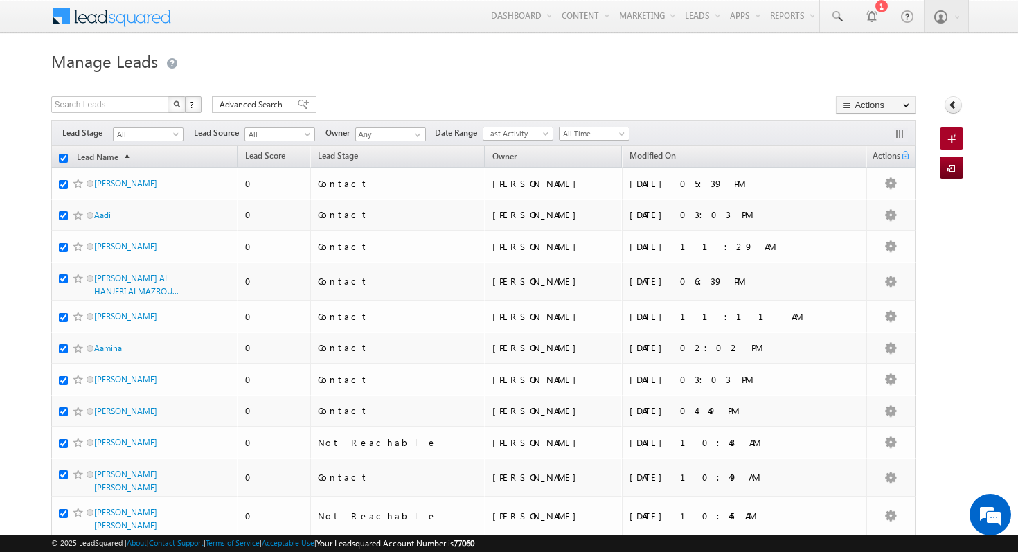
checkbox input "true"
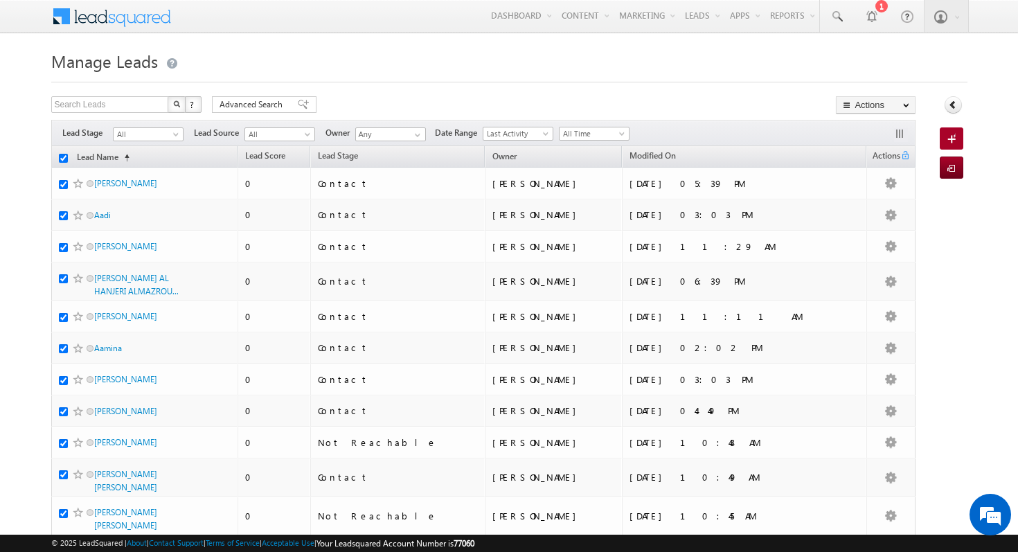
checkbox input "true"
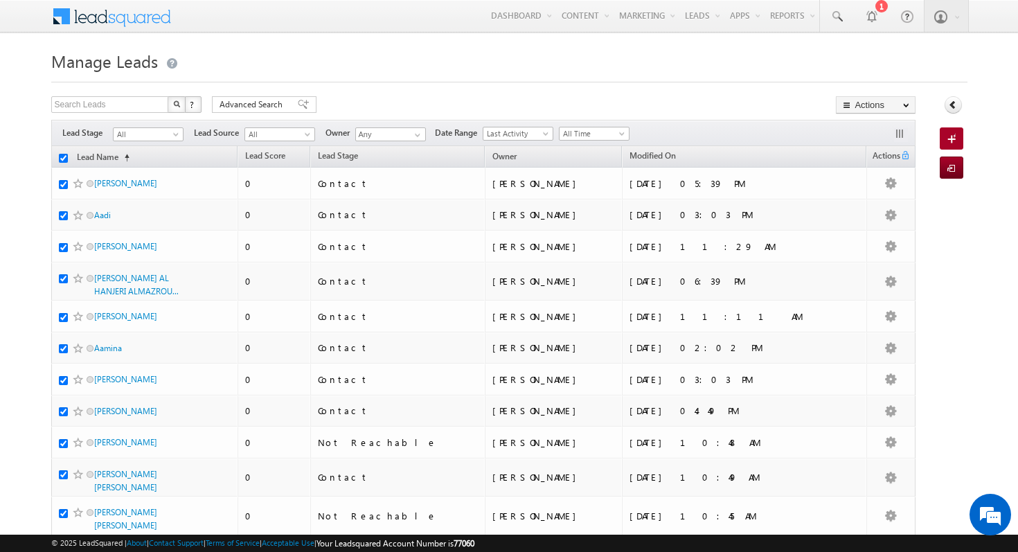
checkbox input "true"
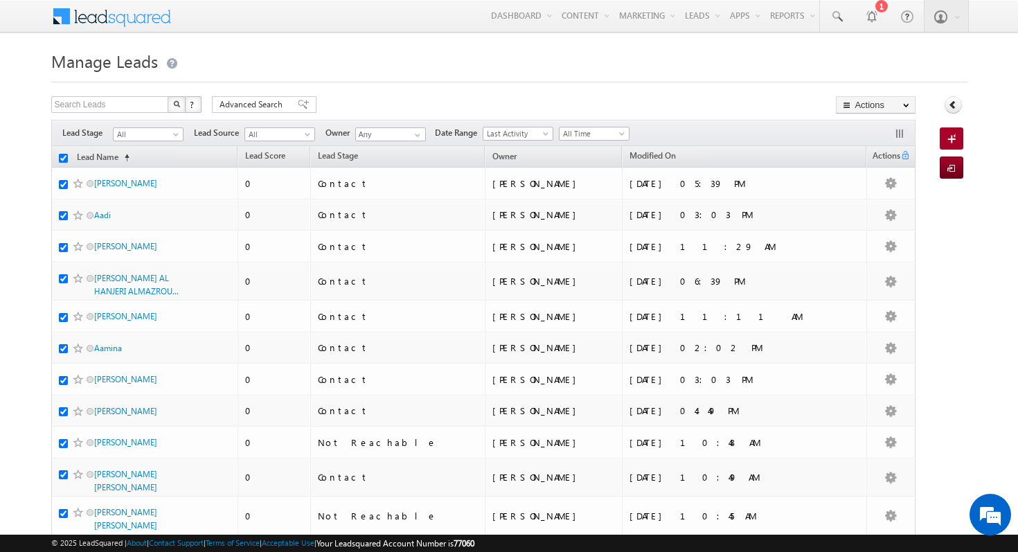
checkbox input "true"
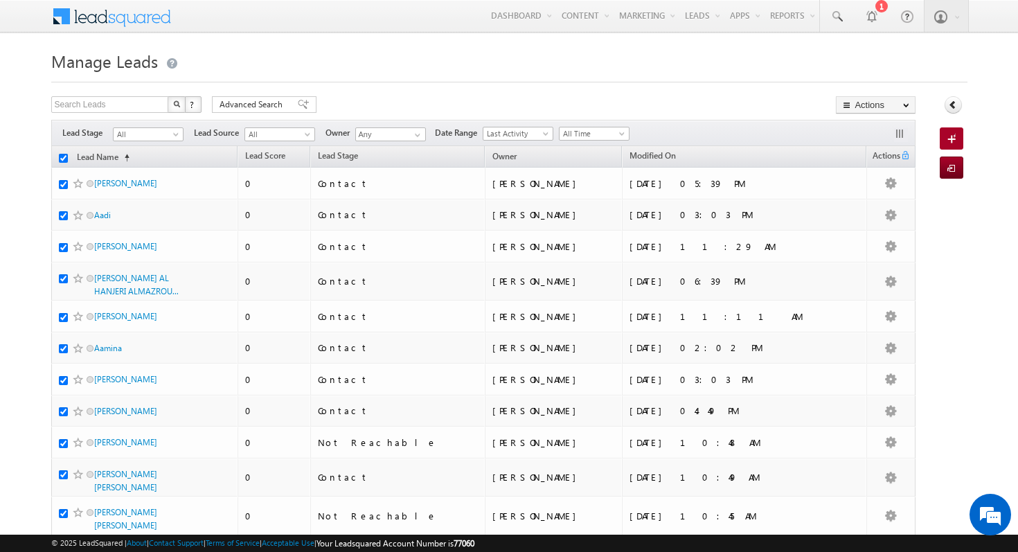
checkbox input "true"
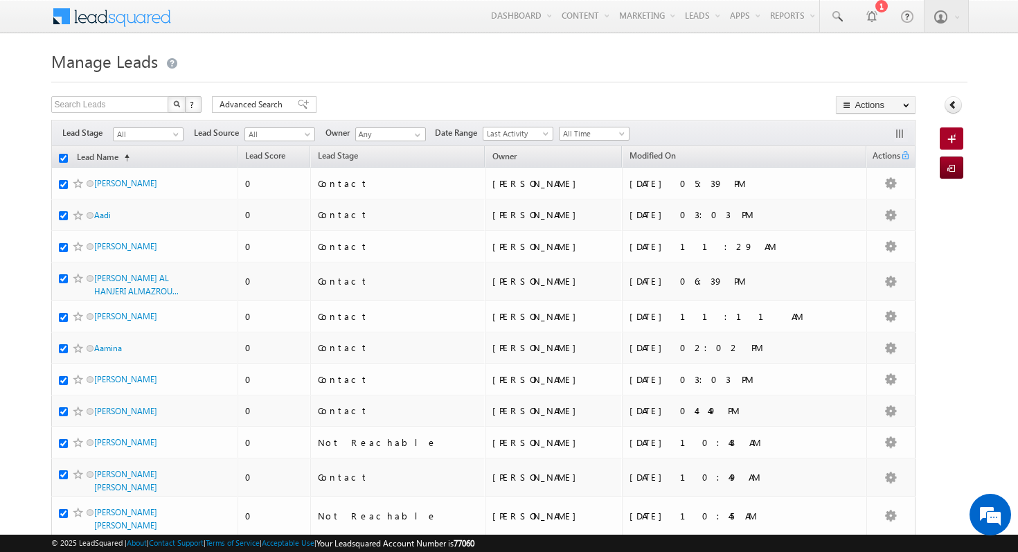
checkbox input "true"
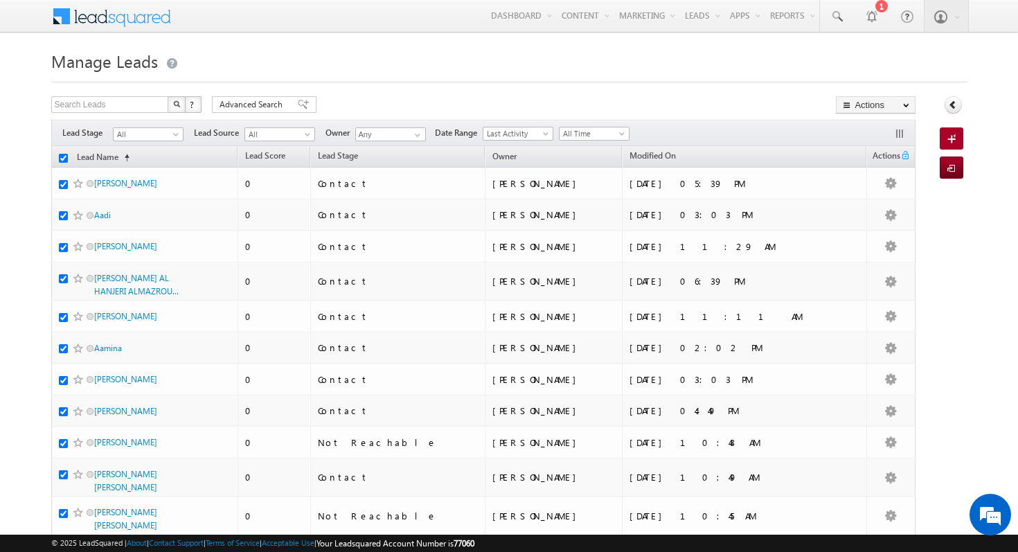
checkbox input "true"
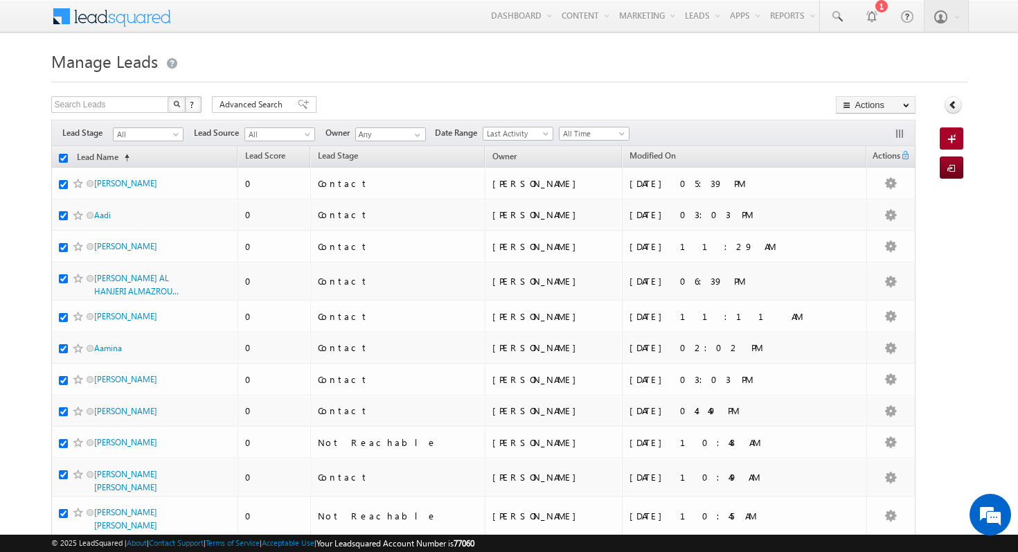
checkbox input "true"
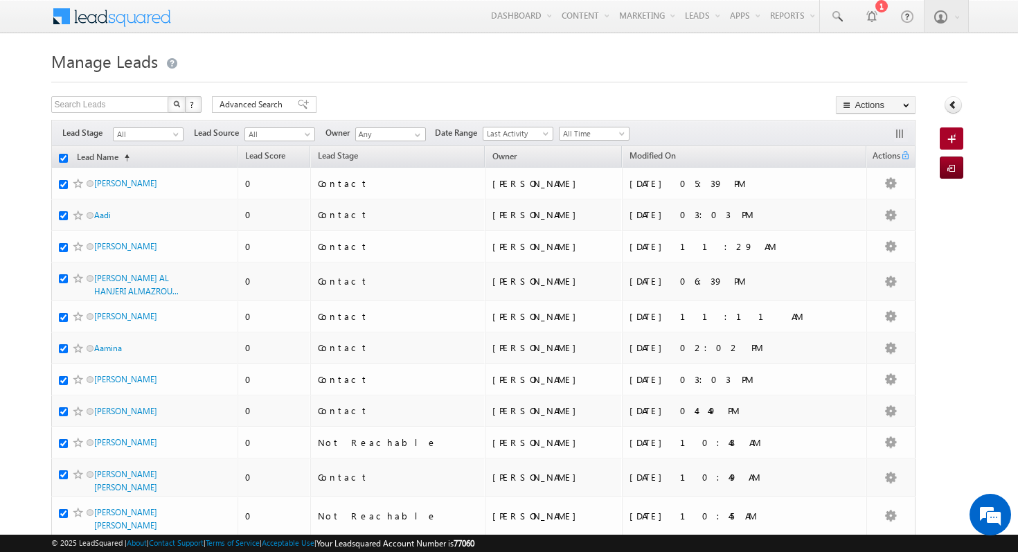
checkbox input "true"
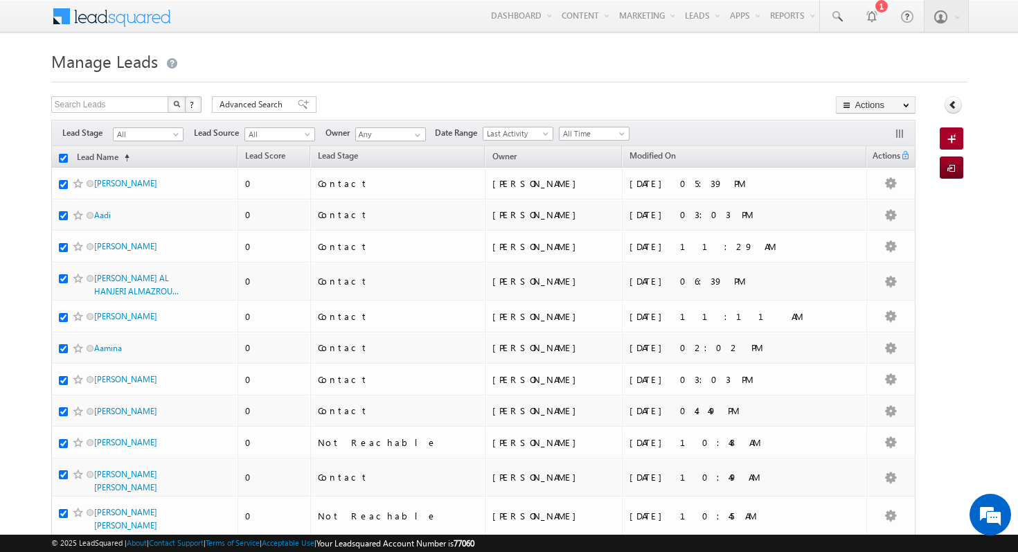
checkbox input "true"
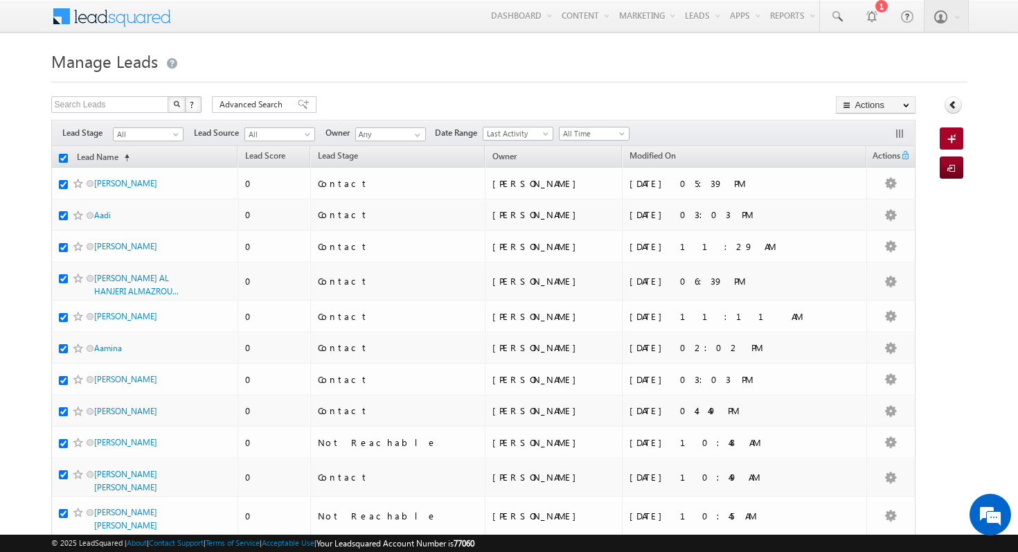
checkbox input "true"
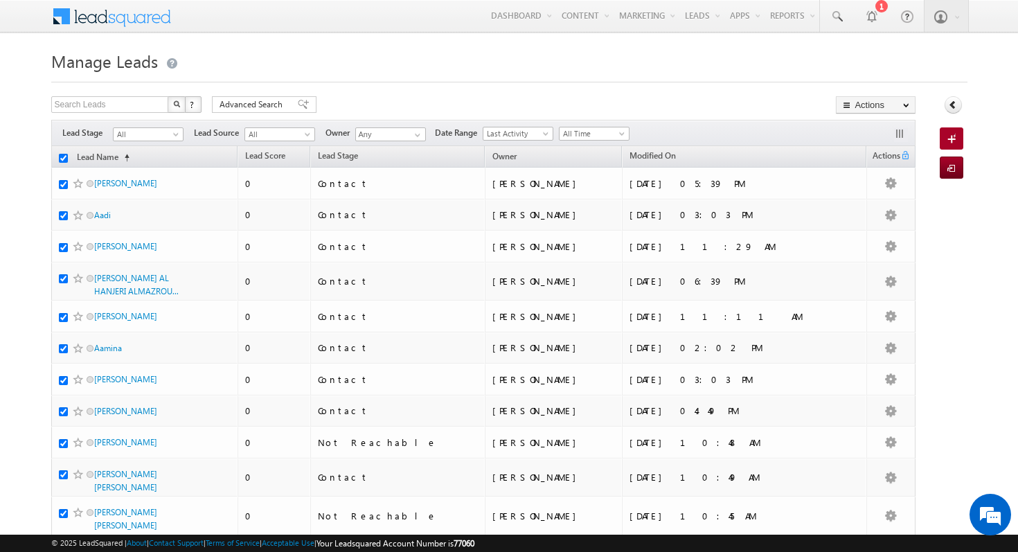
checkbox input "true"
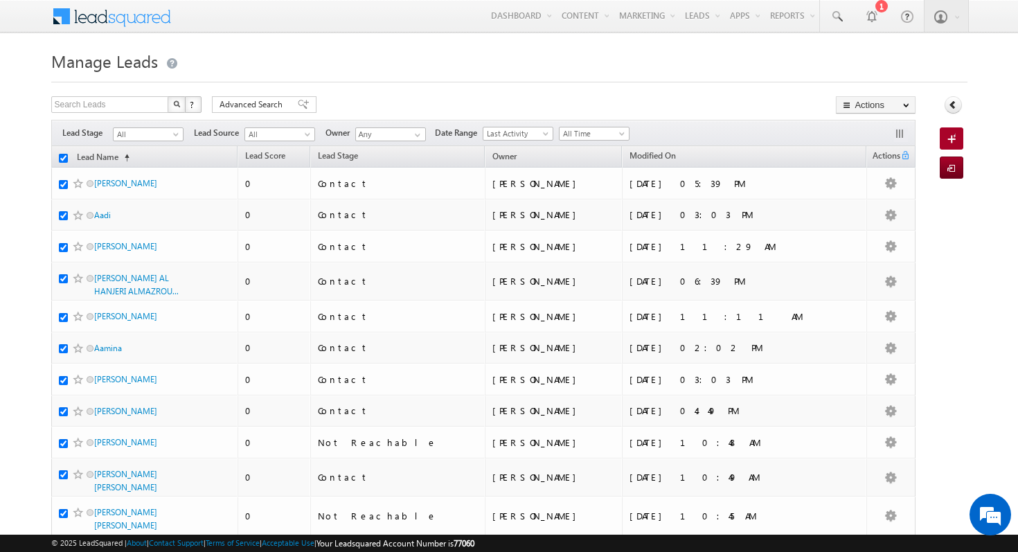
checkbox input "true"
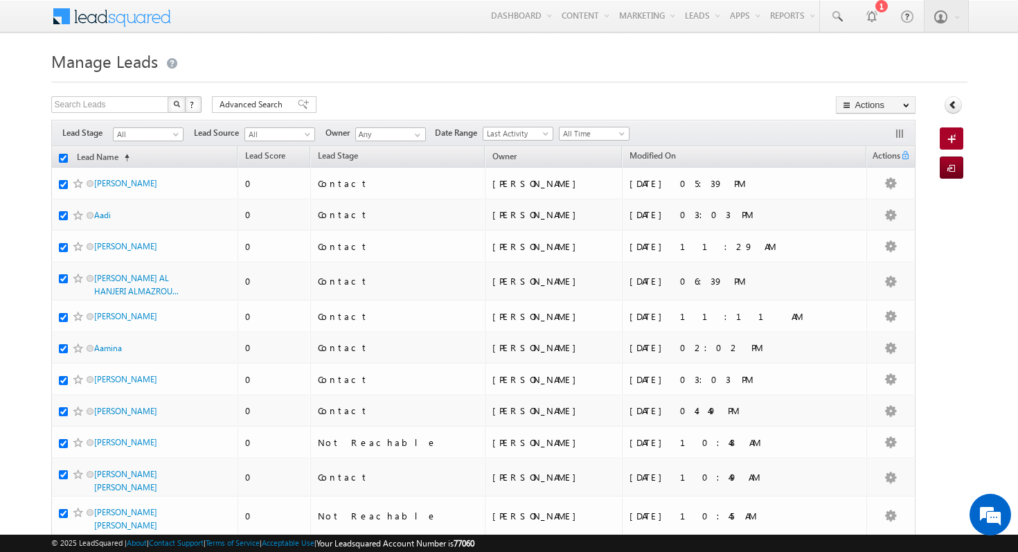
checkbox input "true"
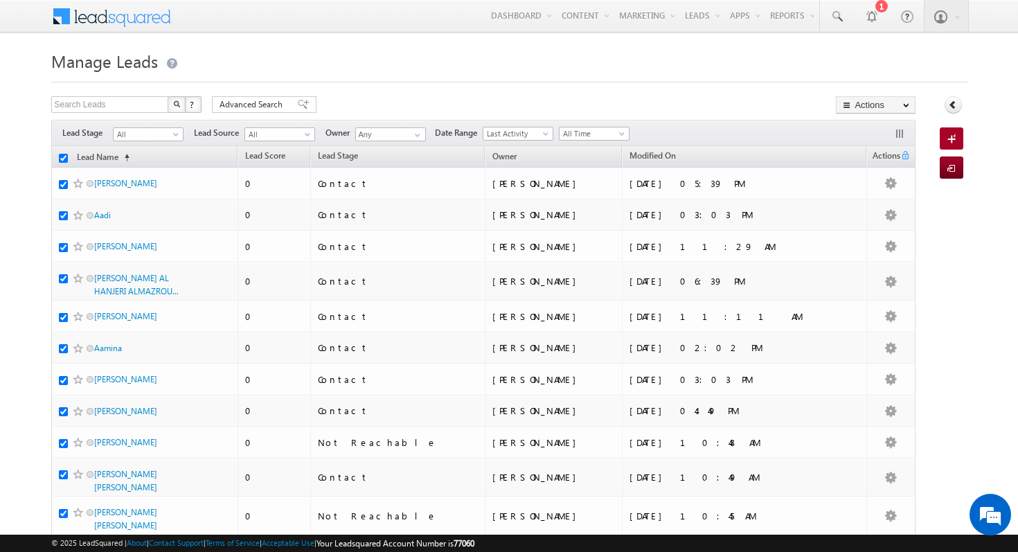
checkbox input "true"
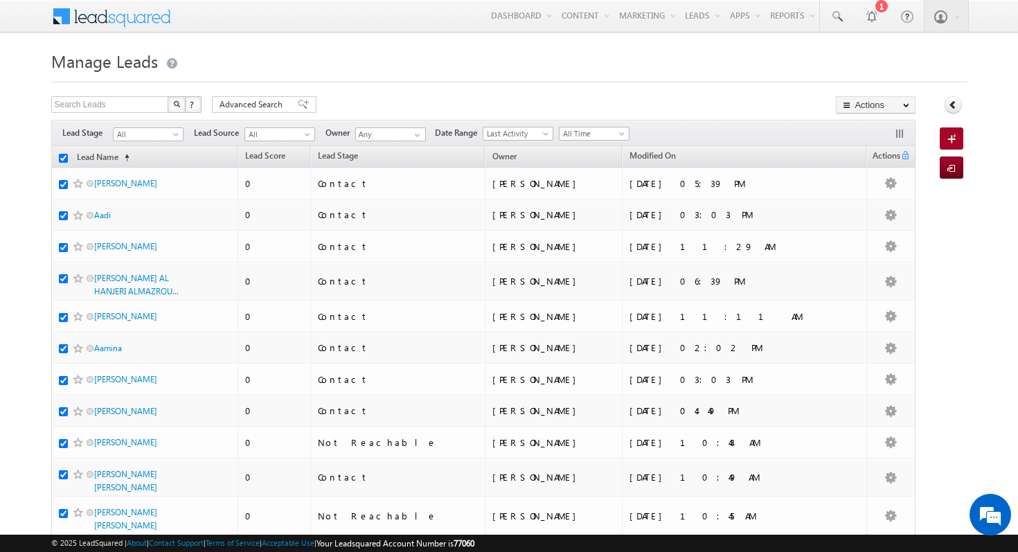
checkbox input "true"
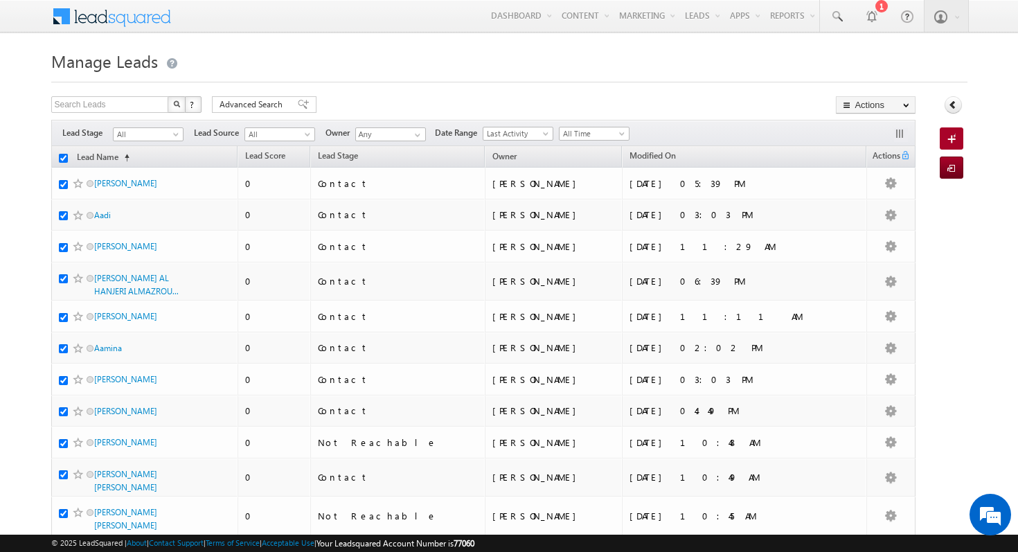
checkbox input "true"
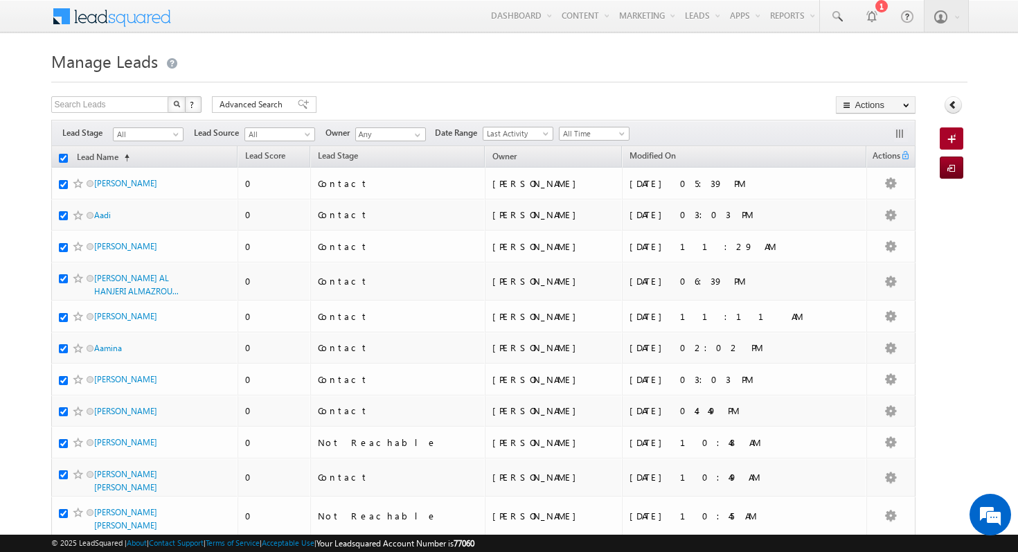
checkbox input "true"
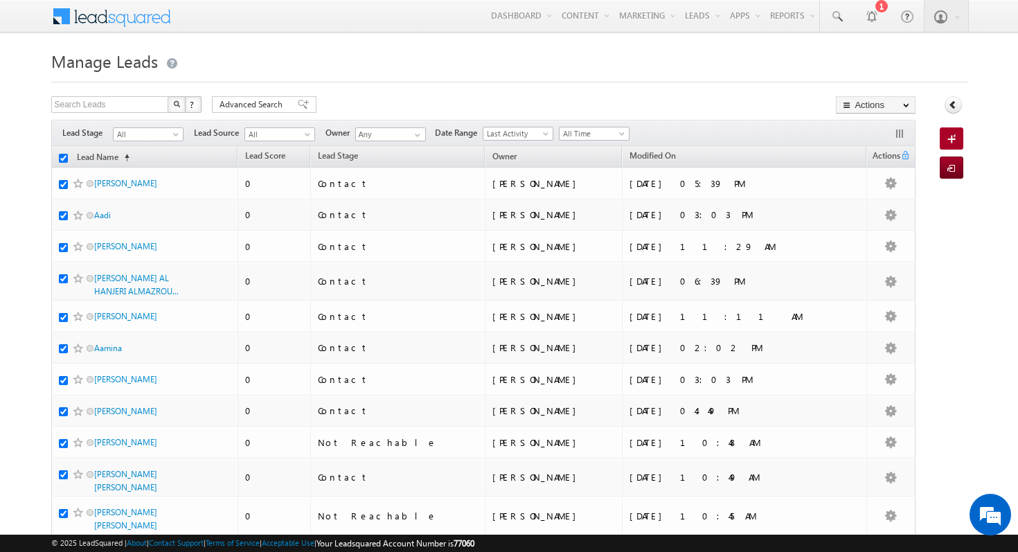
checkbox input "true"
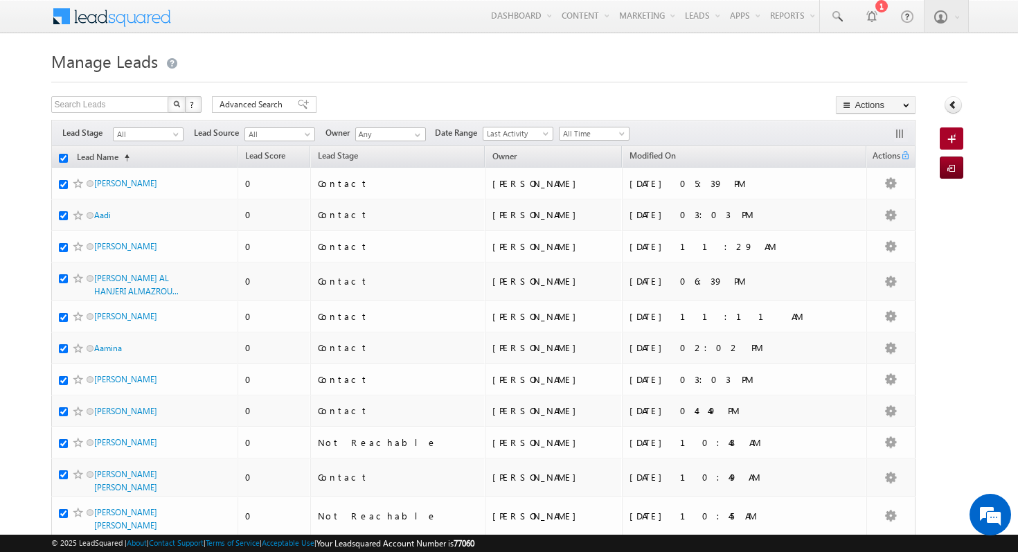
checkbox input "true"
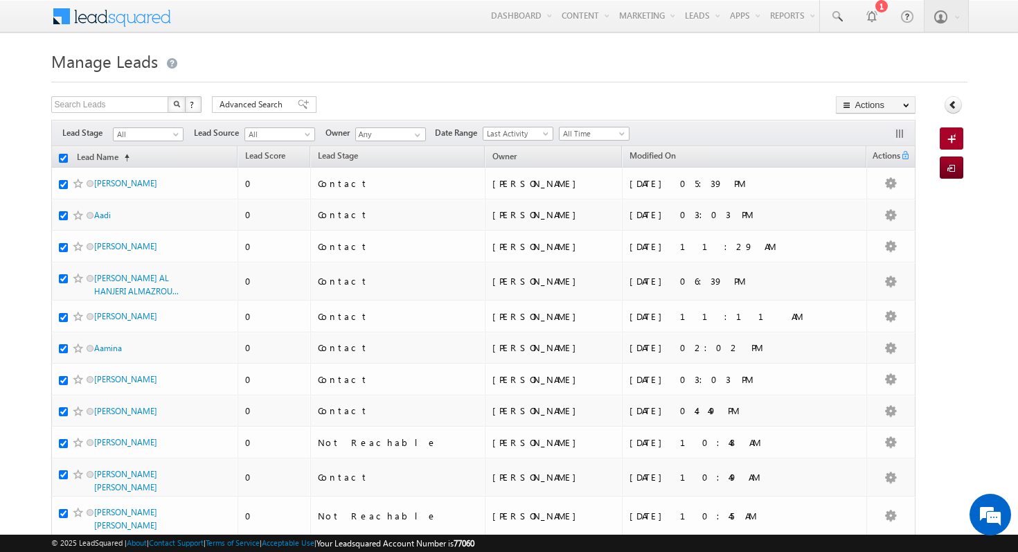
checkbox input "true"
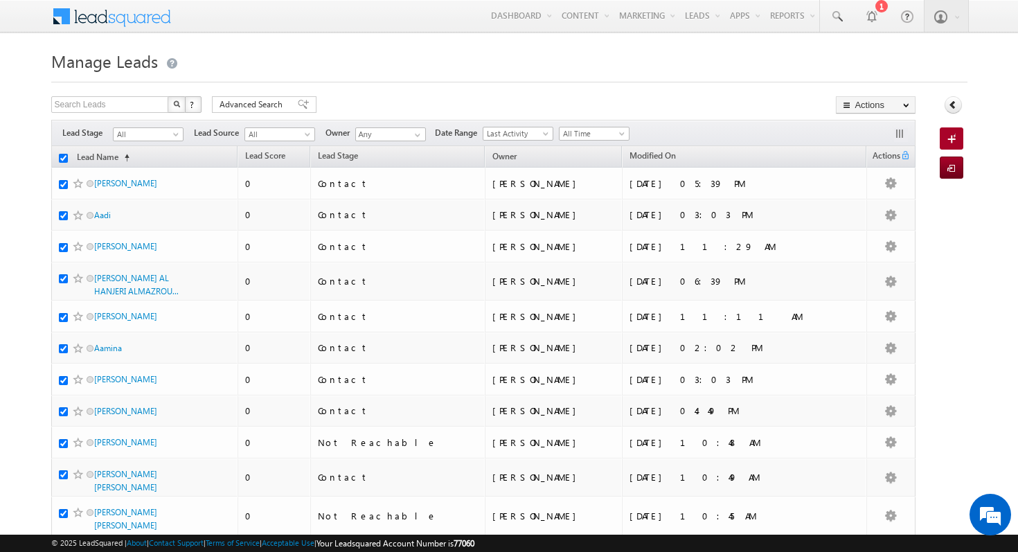
checkbox input "true"
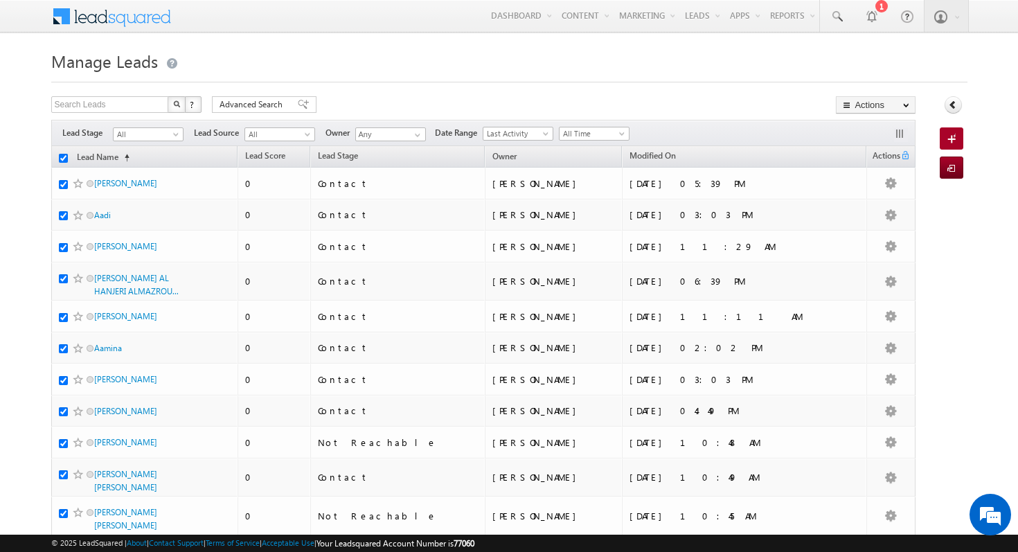
checkbox input "true"
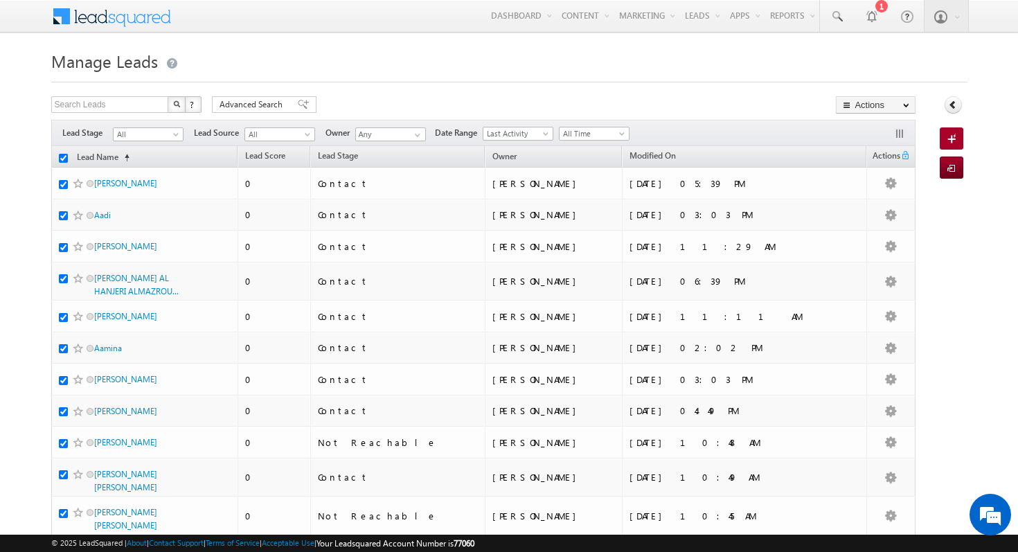
checkbox input "true"
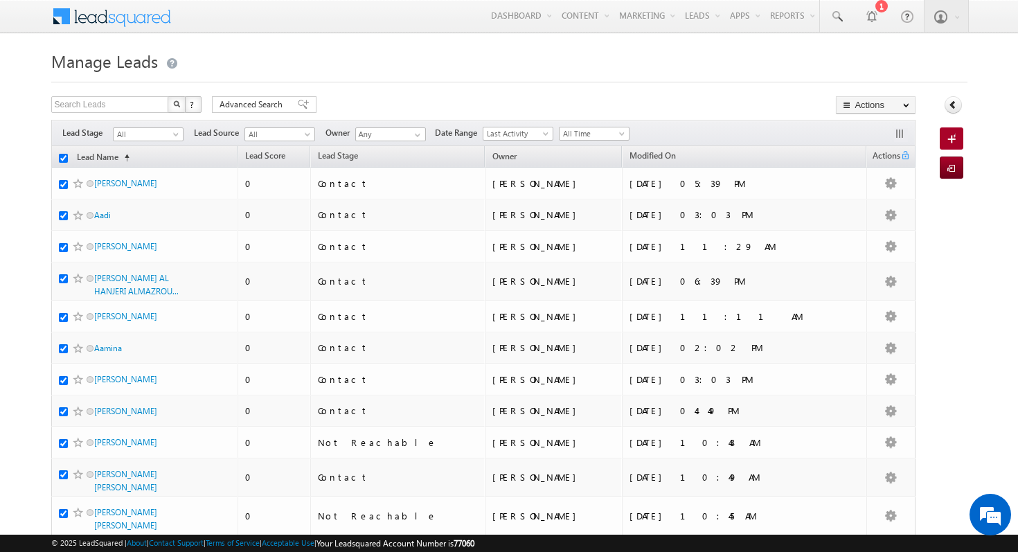
checkbox input "true"
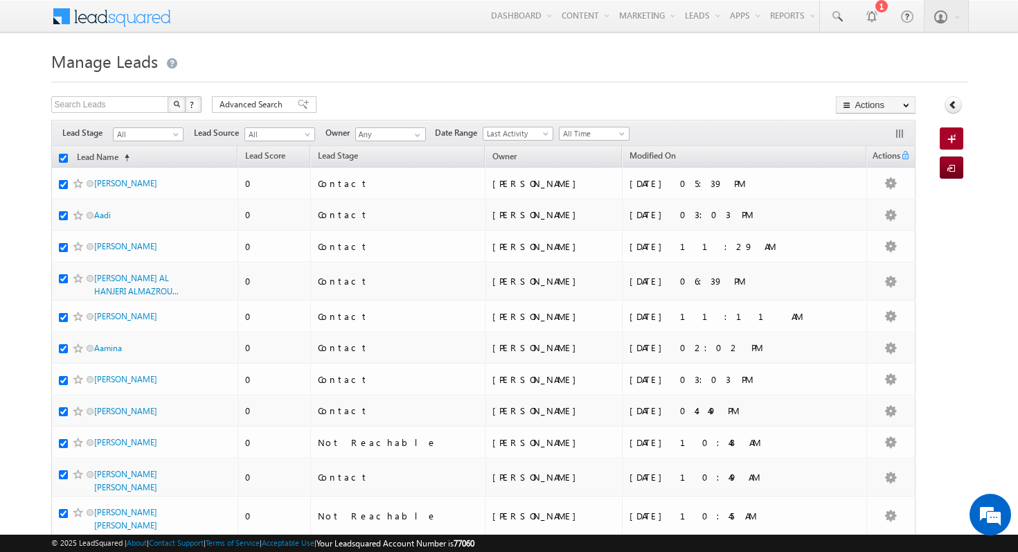
checkbox input "true"
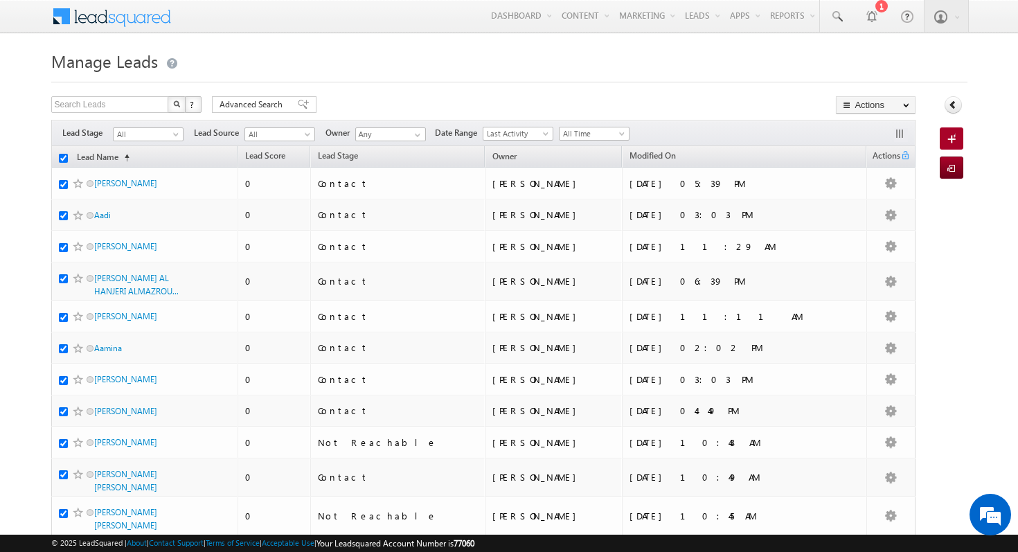
checkbox input "true"
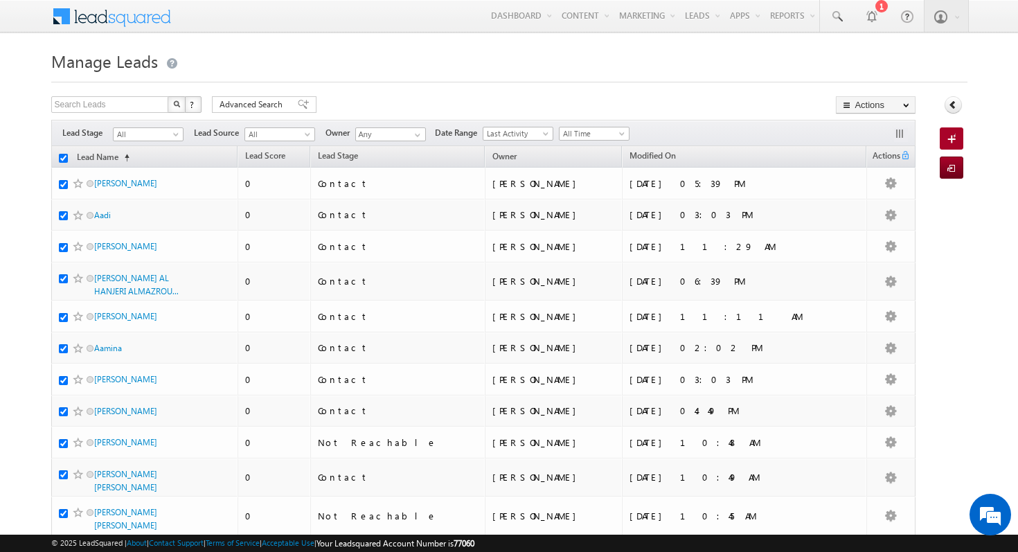
checkbox input "true"
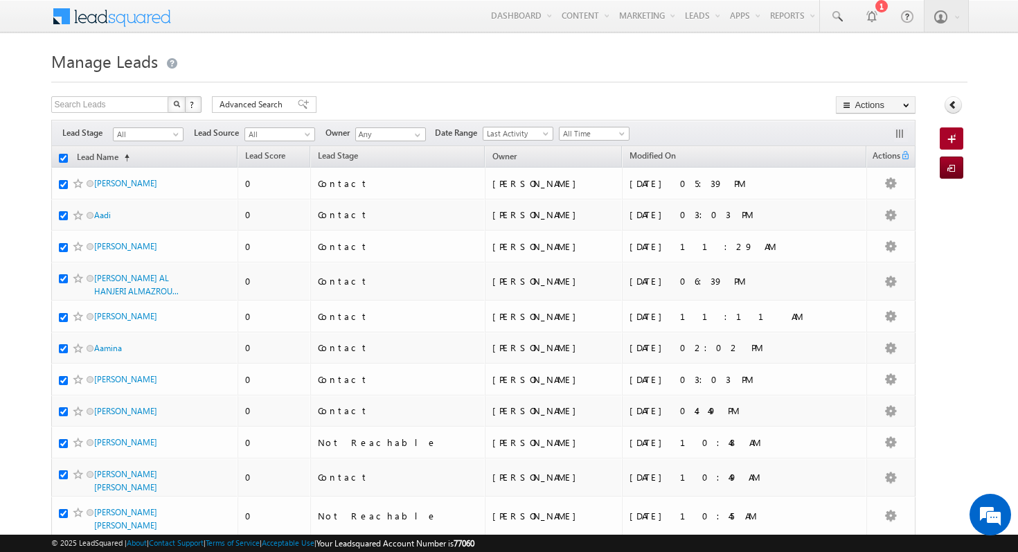
checkbox input "true"
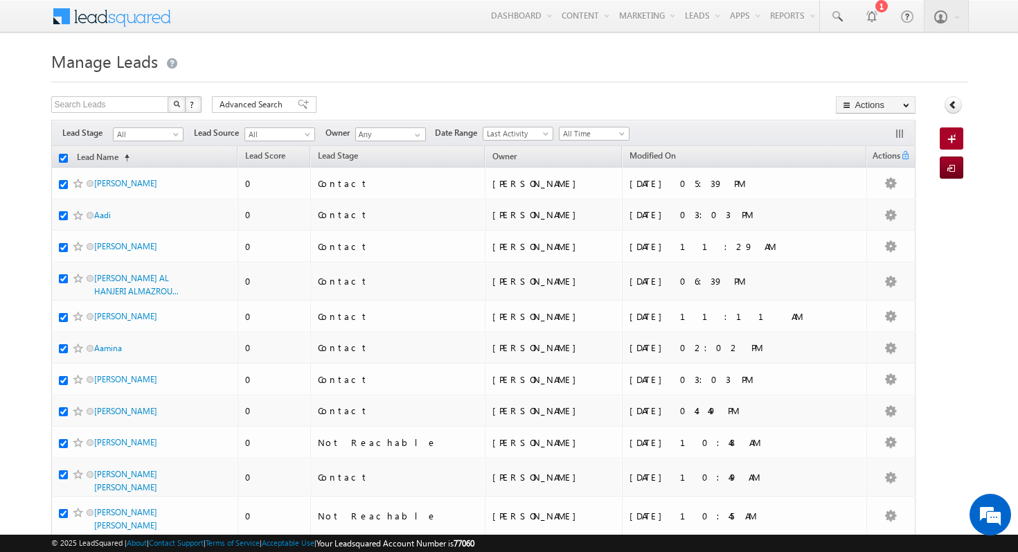
checkbox input "true"
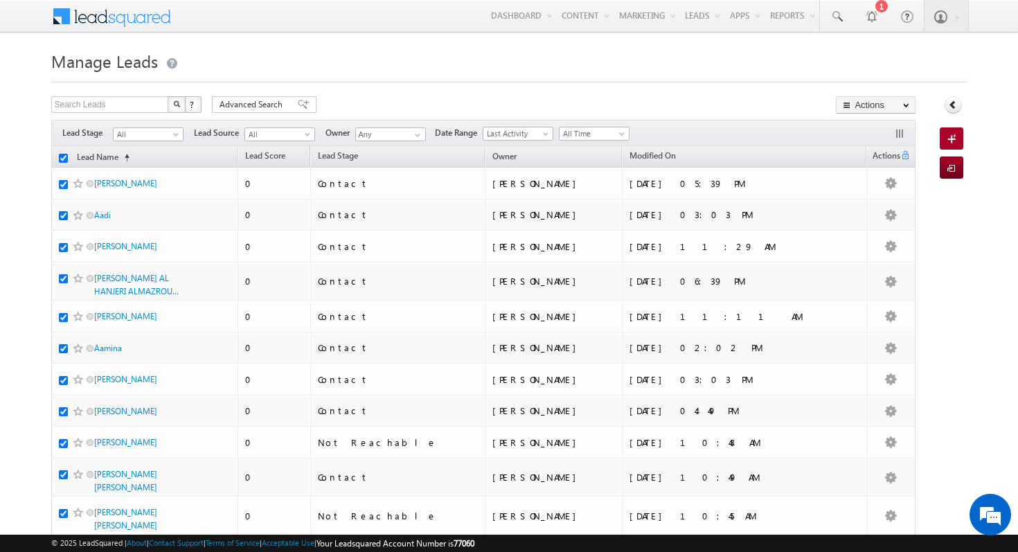
checkbox input "true"
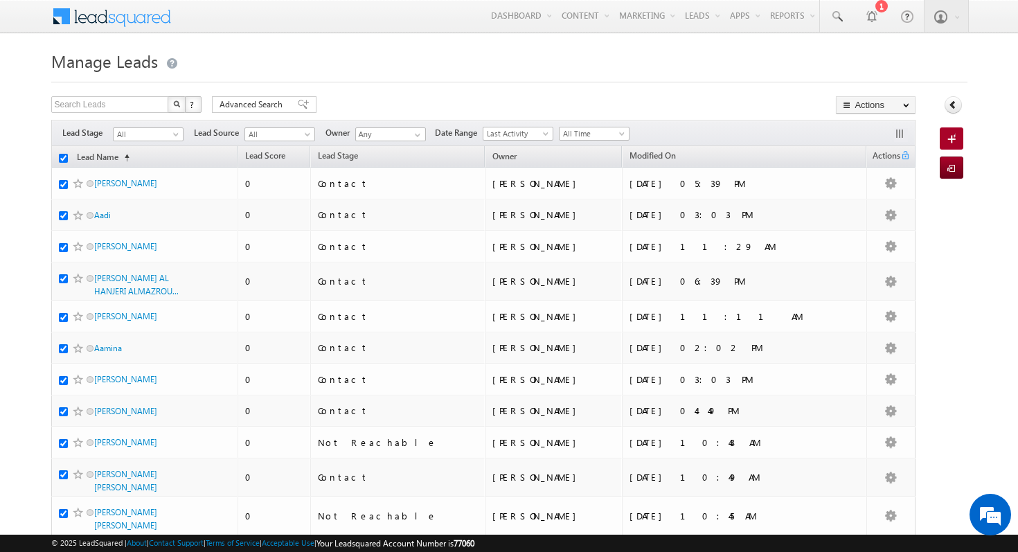
checkbox input "true"
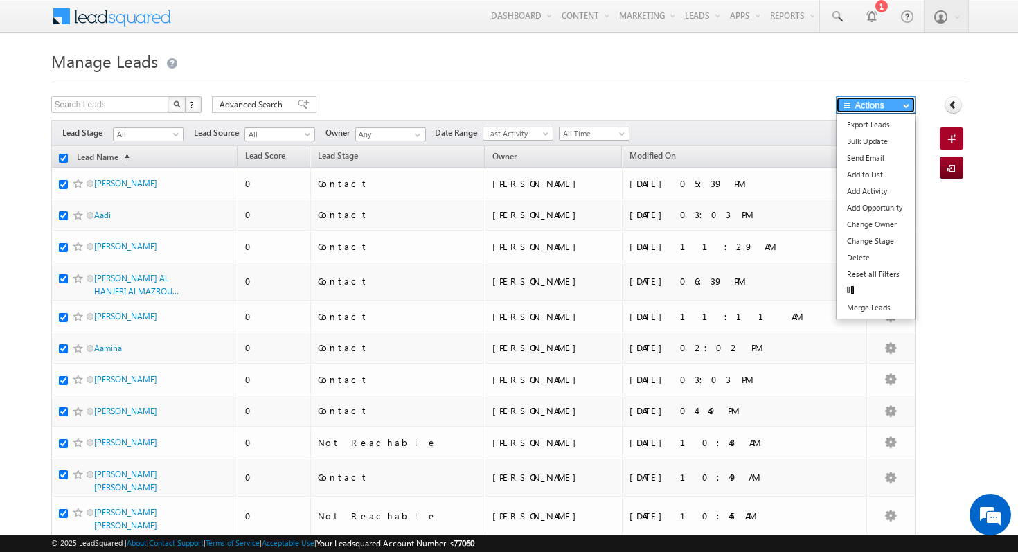
click at [890, 106] on button "Actions" at bounding box center [876, 104] width 80 height 17
click at [900, 232] on link "Change Owner" at bounding box center [875, 224] width 78 height 17
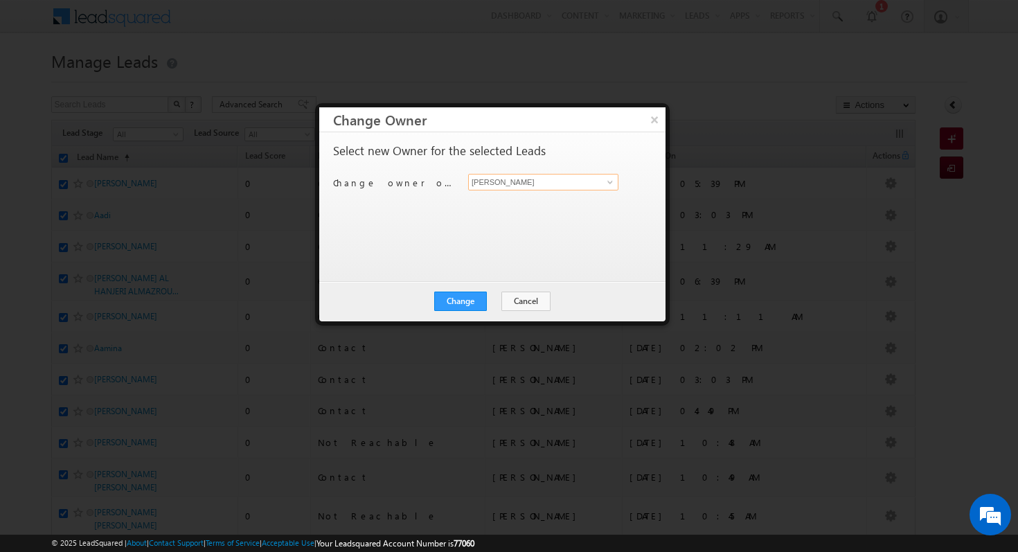
click at [515, 182] on input "[PERSON_NAME]" at bounding box center [543, 182] width 150 height 17
click at [487, 202] on link "[PERSON_NAME] [PERSON_NAME][EMAIL_ADDRESS][DOMAIN_NAME]" at bounding box center [543, 203] width 150 height 26
click at [469, 303] on button "Change" at bounding box center [460, 300] width 53 height 19
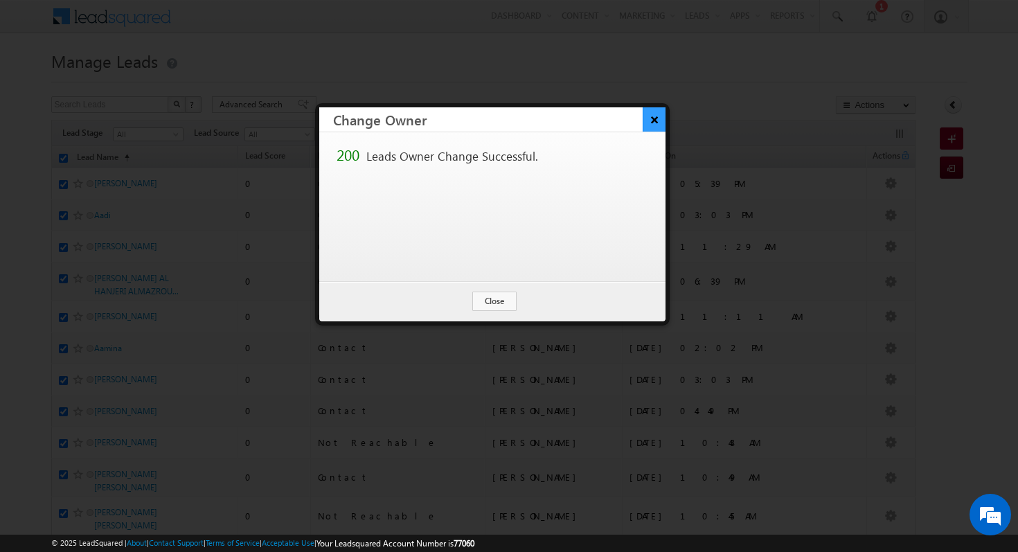
click at [656, 118] on button "×" at bounding box center [653, 119] width 23 height 24
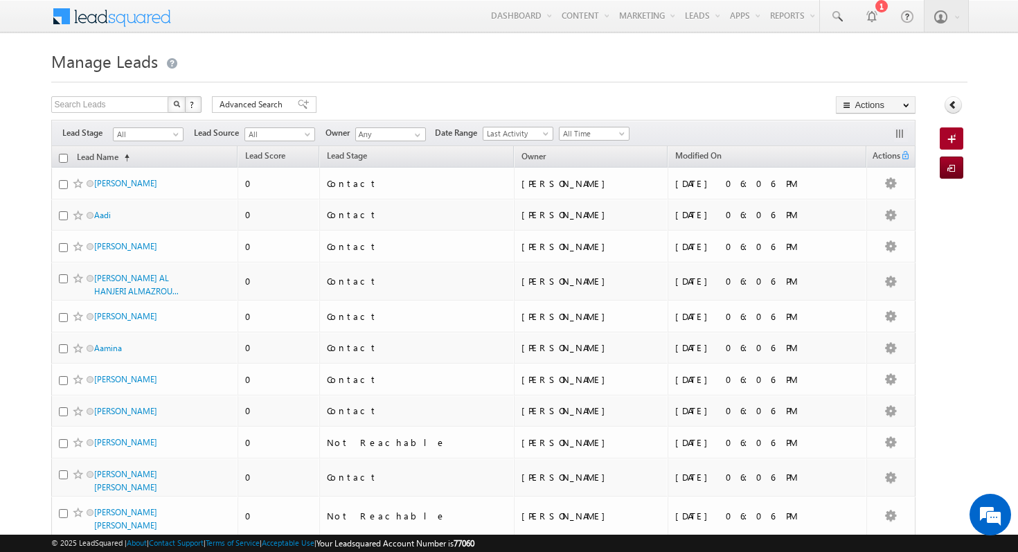
click at [411, 143] on div "Filters Lead Stage All All Lead Source All All Owner Any Any Date Range Go 06:0…" at bounding box center [483, 133] width 864 height 26
click at [412, 136] on span at bounding box center [417, 134] width 11 height 11
click at [447, 56] on h1 "Manage Leads" at bounding box center [509, 59] width 916 height 27
click at [416, 131] on span at bounding box center [417, 134] width 11 height 11
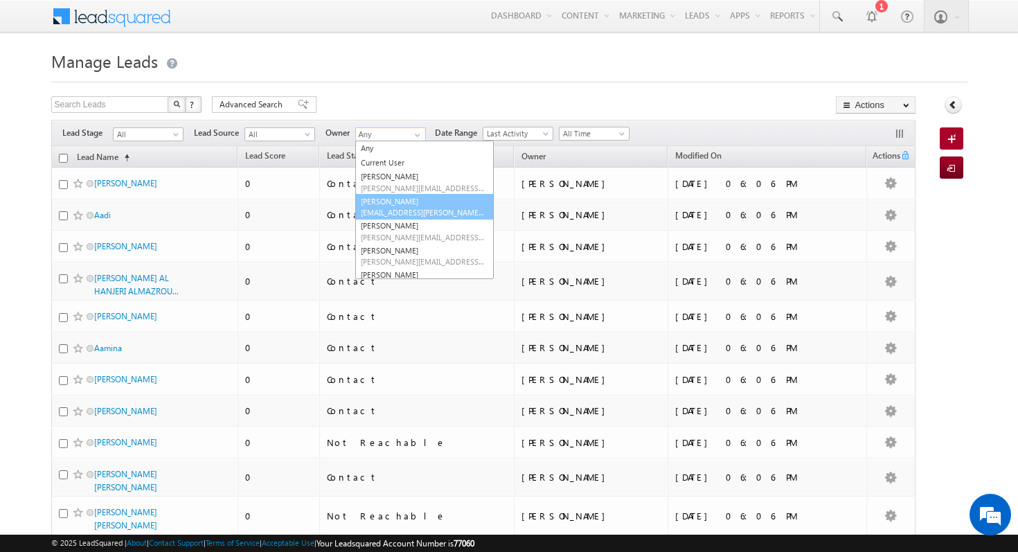
click at [446, 209] on span "[EMAIL_ADDRESS][PERSON_NAME][DOMAIN_NAME]" at bounding box center [423, 212] width 125 height 10
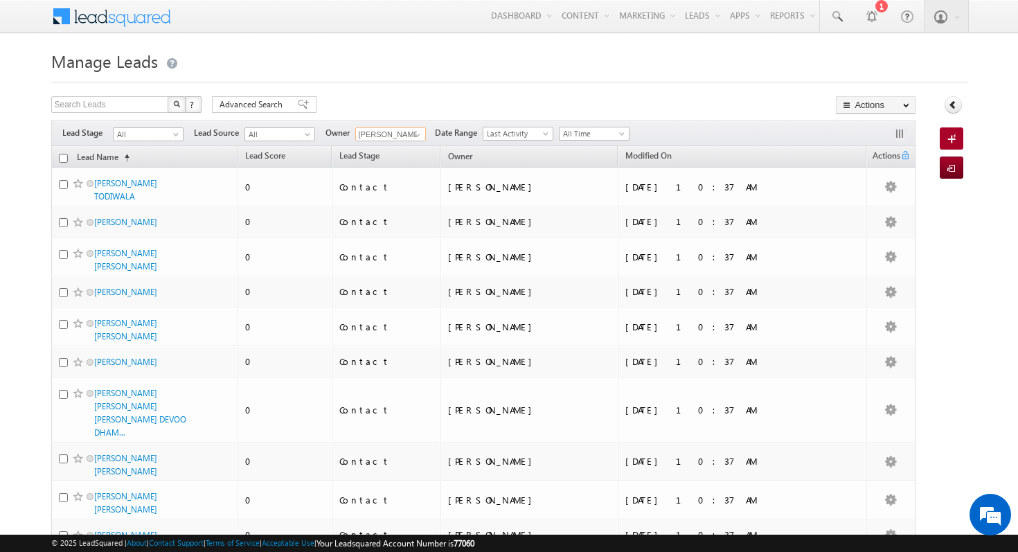
click at [57, 161] on th "Lead Name (sorted ascending)" at bounding box center [144, 156] width 187 height 21
click at [69, 159] on th "Lead Name (sorted ascending)" at bounding box center [144, 156] width 187 height 21
click at [60, 155] on input "checkbox" at bounding box center [63, 158] width 9 height 9
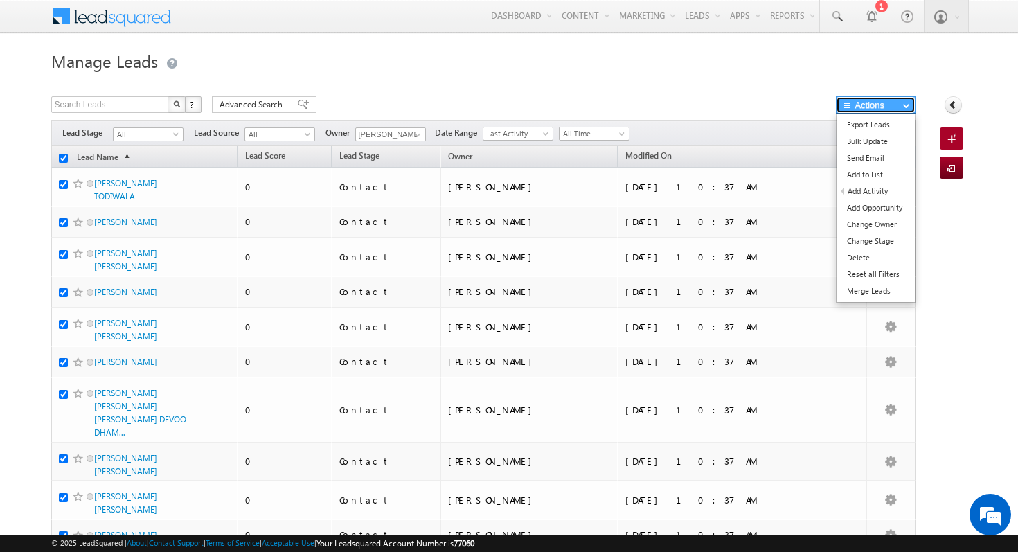
click at [892, 109] on button "Actions" at bounding box center [876, 104] width 80 height 17
click at [894, 226] on link "Change Owner" at bounding box center [875, 224] width 78 height 17
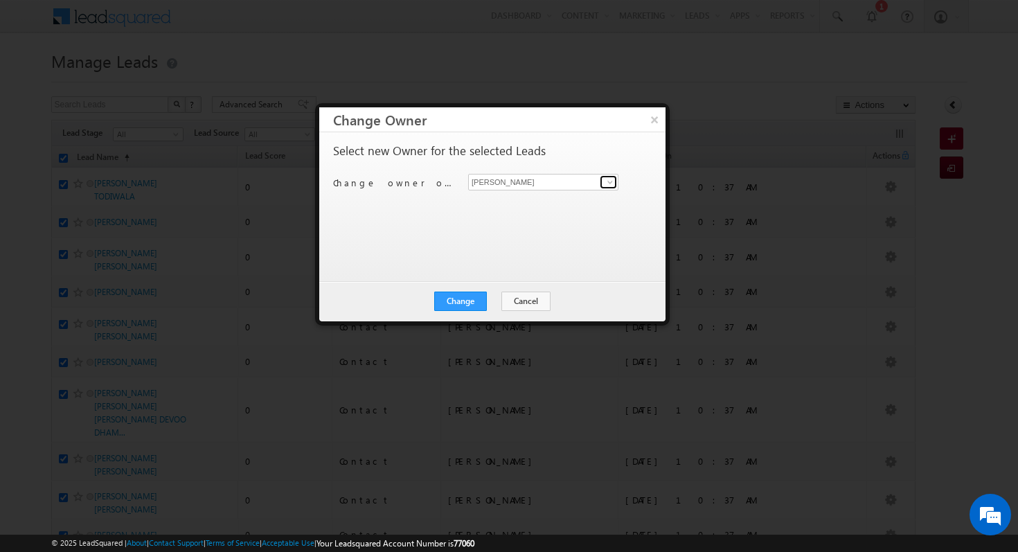
click at [609, 185] on span at bounding box center [609, 182] width 11 height 11
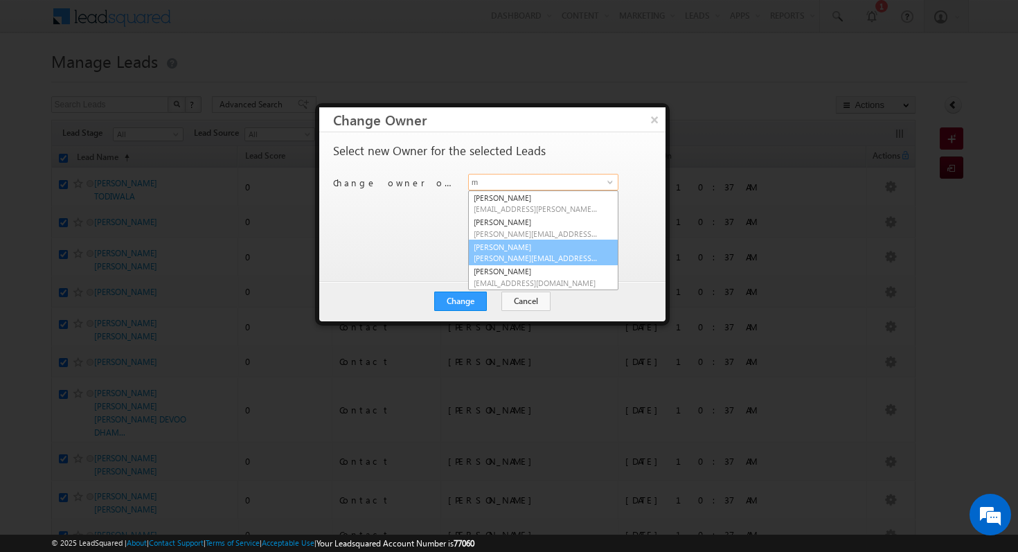
click at [570, 250] on link "[PERSON_NAME] [PERSON_NAME][EMAIL_ADDRESS][PERSON_NAME][DOMAIN_NAME]" at bounding box center [543, 253] width 150 height 26
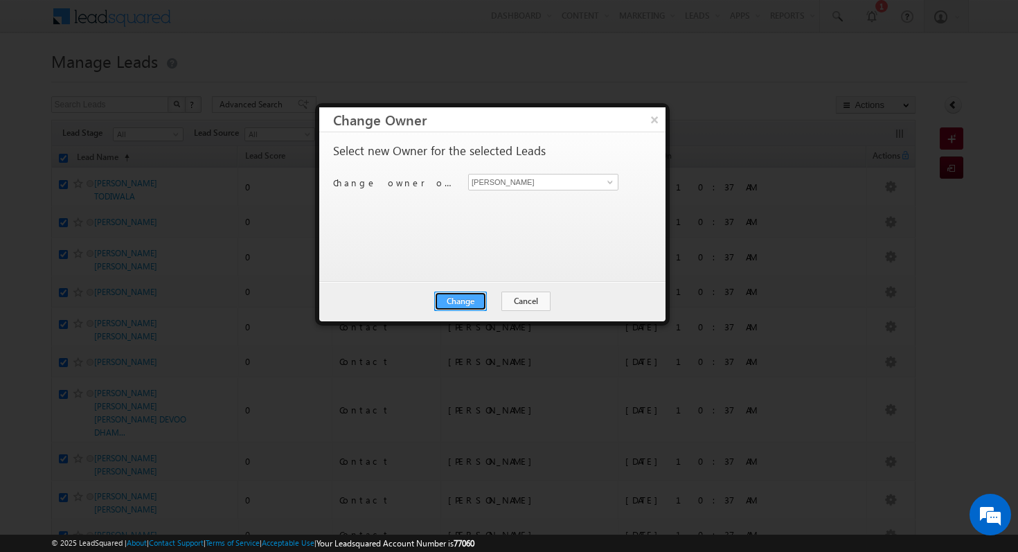
click at [465, 299] on button "Change" at bounding box center [460, 300] width 53 height 19
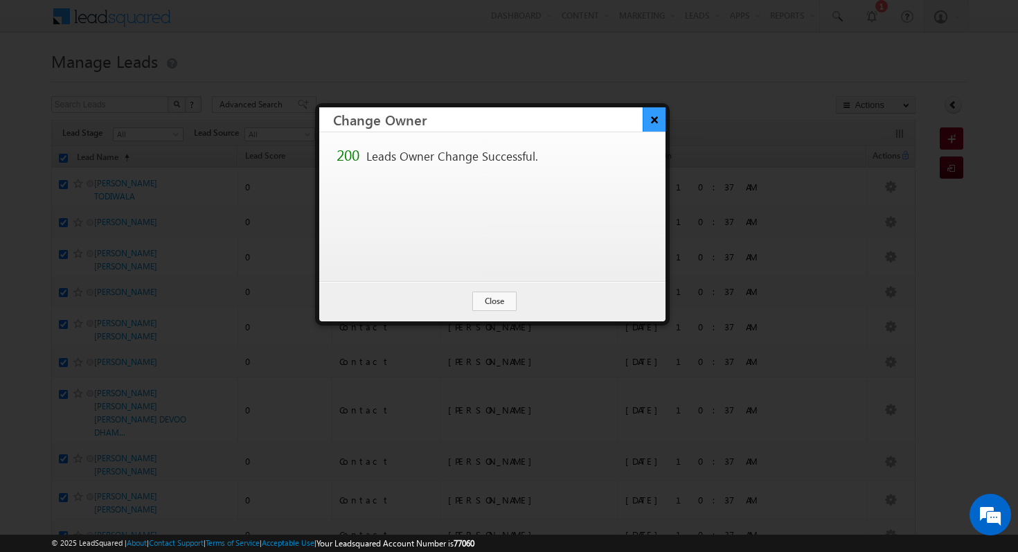
click at [655, 125] on button "×" at bounding box center [653, 119] width 23 height 24
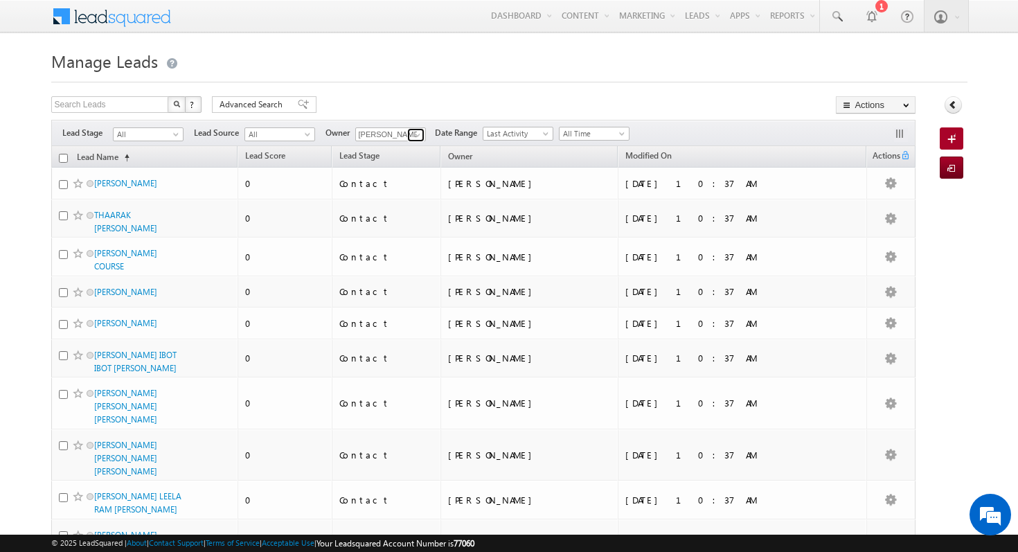
click at [412, 136] on span at bounding box center [417, 134] width 11 height 11
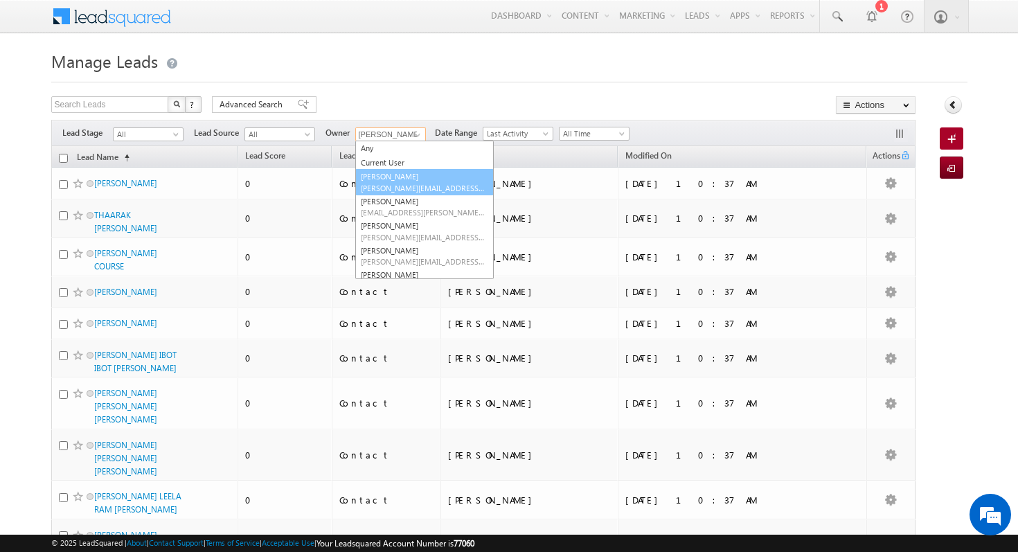
click at [435, 186] on span "[PERSON_NAME][EMAIL_ADDRESS][DOMAIN_NAME]" at bounding box center [423, 188] width 125 height 10
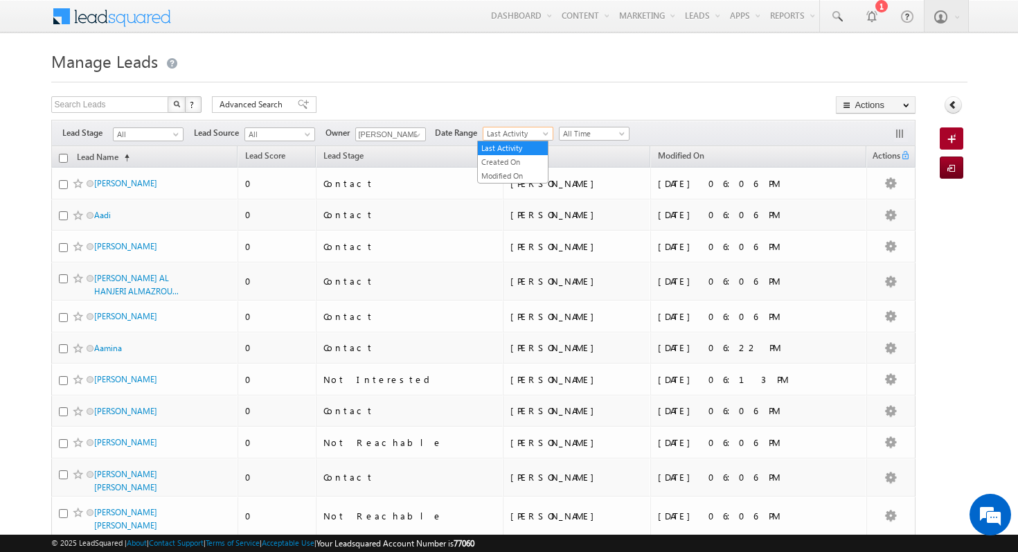
click at [528, 134] on span "Last Activity" at bounding box center [516, 133] width 66 height 12
click at [605, 136] on span "All Time" at bounding box center [592, 133] width 66 height 12
click at [610, 212] on link "Last Week" at bounding box center [589, 210] width 70 height 12
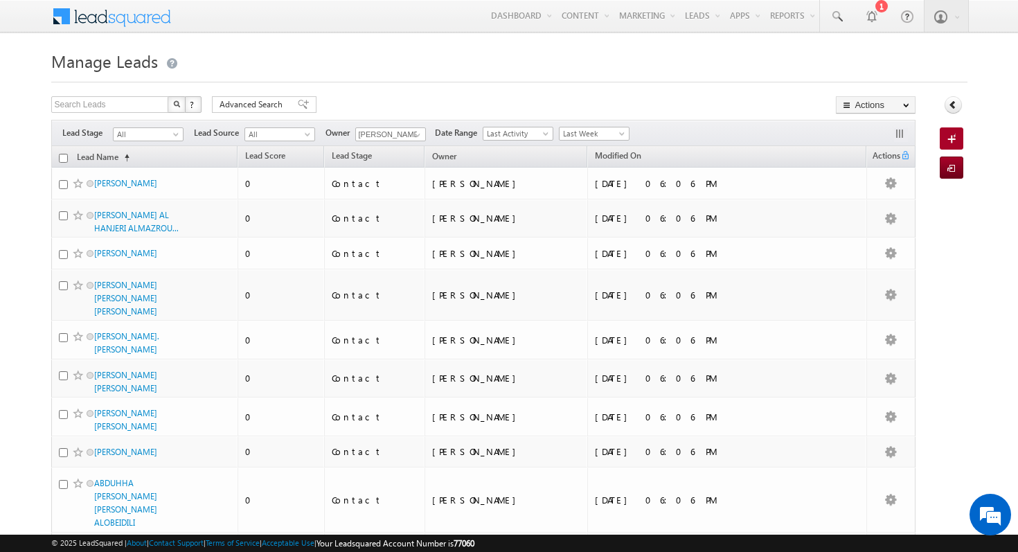
click at [61, 156] on input "checkbox" at bounding box center [63, 158] width 9 height 9
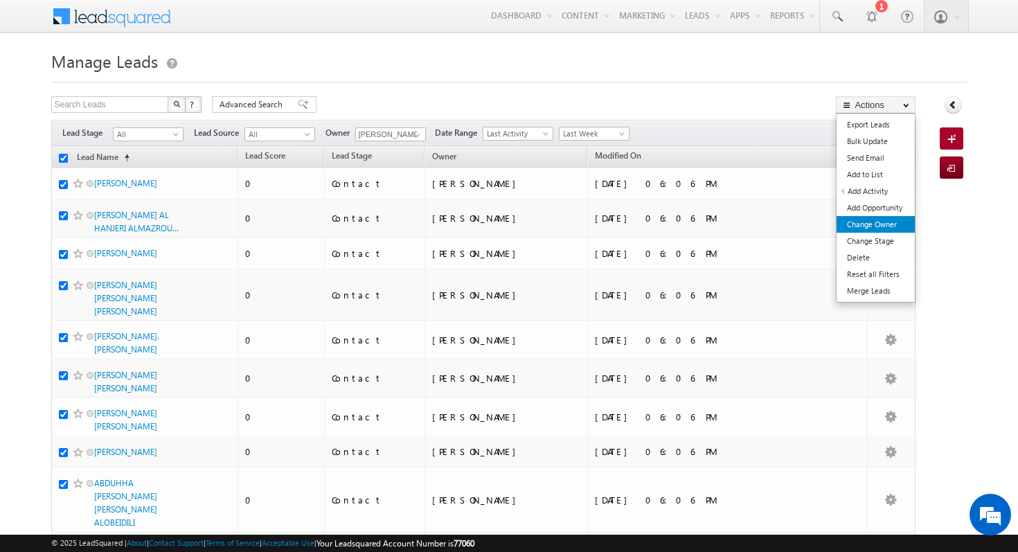
click at [897, 222] on link "Change Owner" at bounding box center [875, 224] width 78 height 17
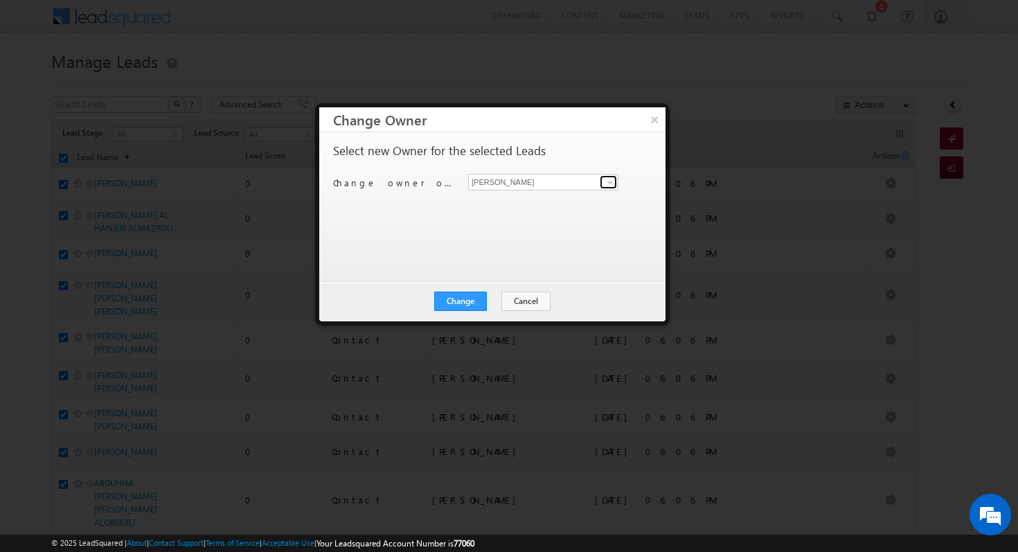
click at [609, 181] on span at bounding box center [609, 182] width 11 height 11
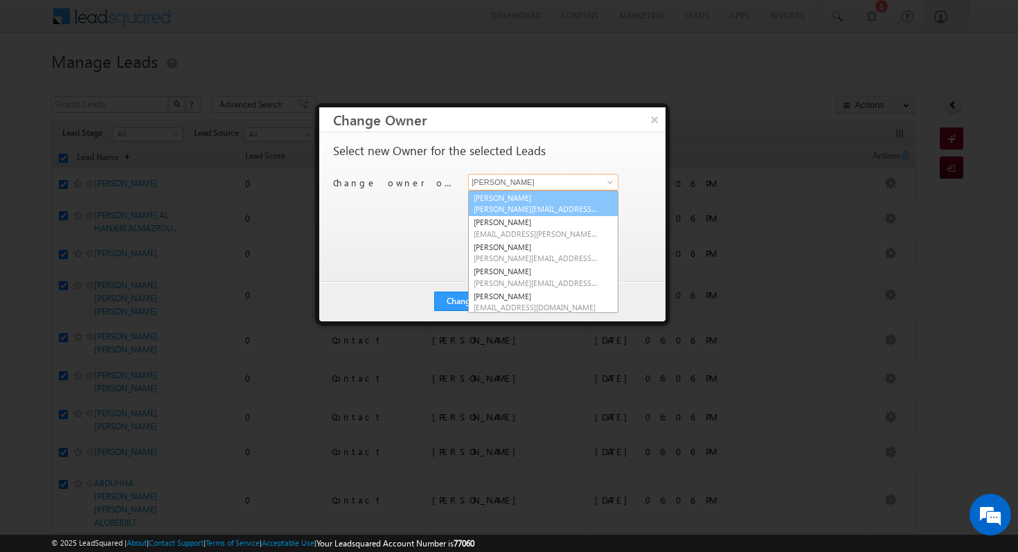
click at [549, 200] on link "[PERSON_NAME] [PERSON_NAME][EMAIL_ADDRESS][DOMAIN_NAME]" at bounding box center [543, 203] width 150 height 26
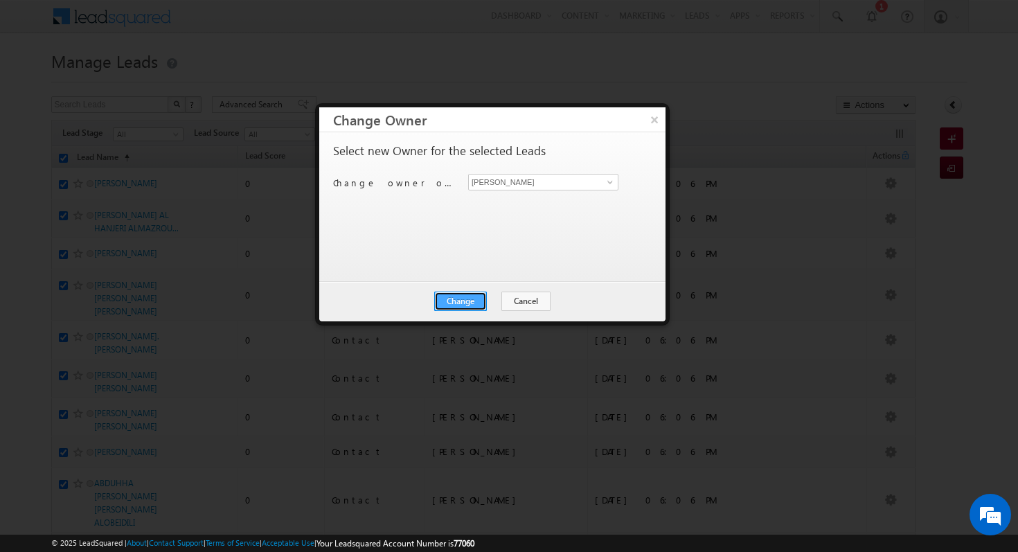
click at [460, 298] on button "Change" at bounding box center [460, 300] width 53 height 19
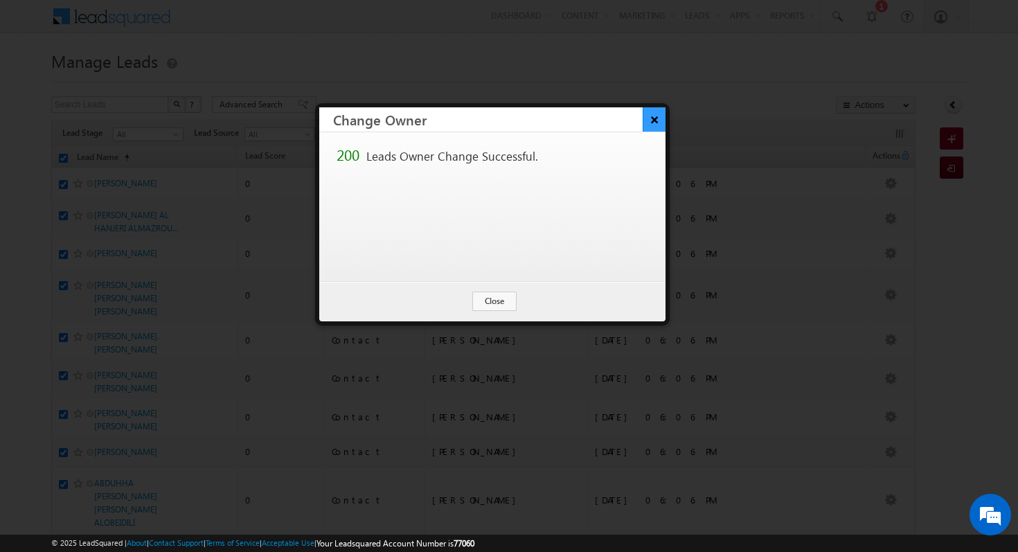
click at [653, 125] on button "×" at bounding box center [653, 119] width 23 height 24
